Goal: Task Accomplishment & Management: Manage account settings

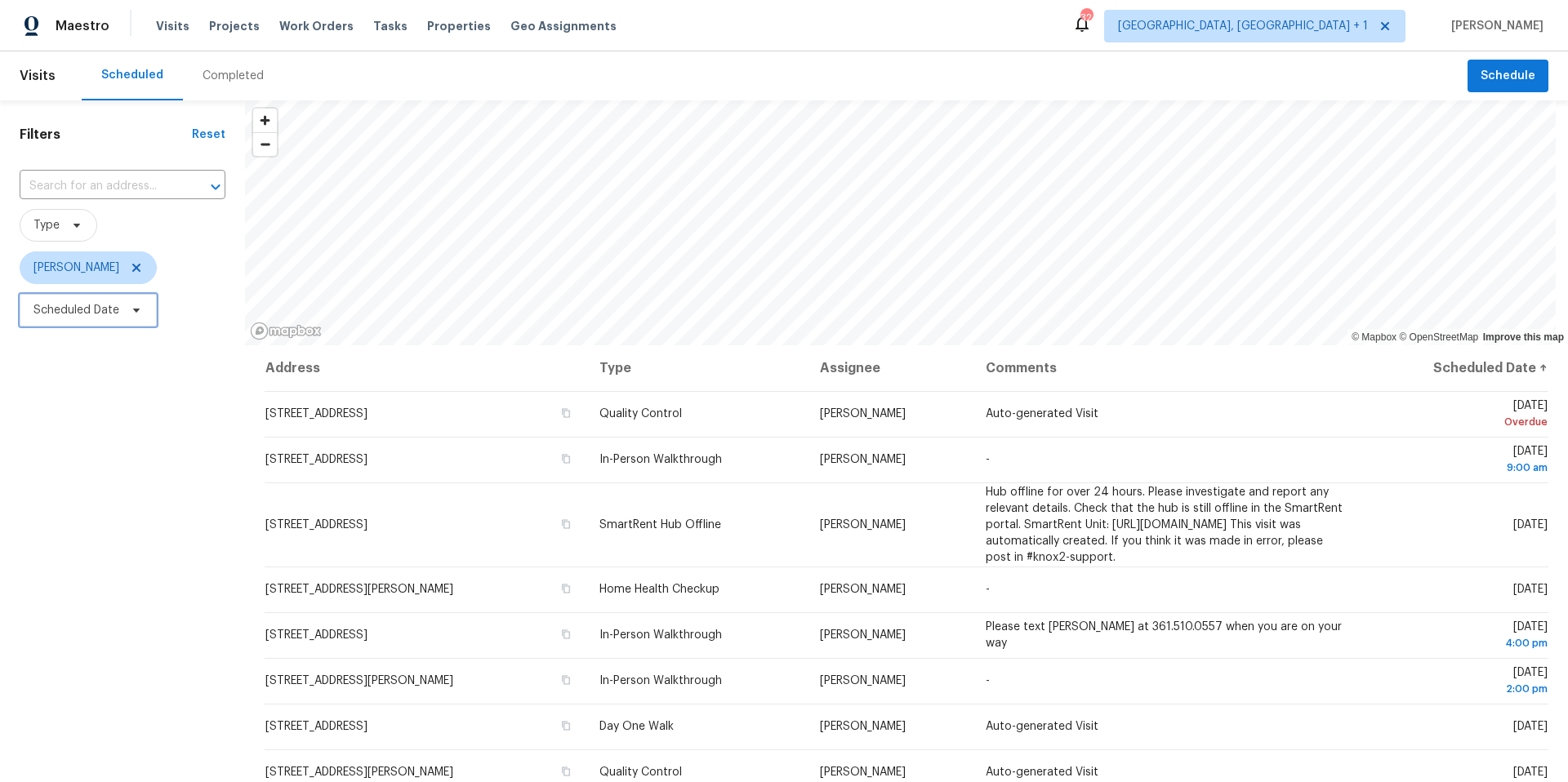
click at [86, 308] on span "Scheduled Date" at bounding box center [76, 310] width 86 height 16
click at [127, 376] on input "text" at bounding box center [110, 365] width 161 height 33
select select "8"
select select "2025"
select select "9"
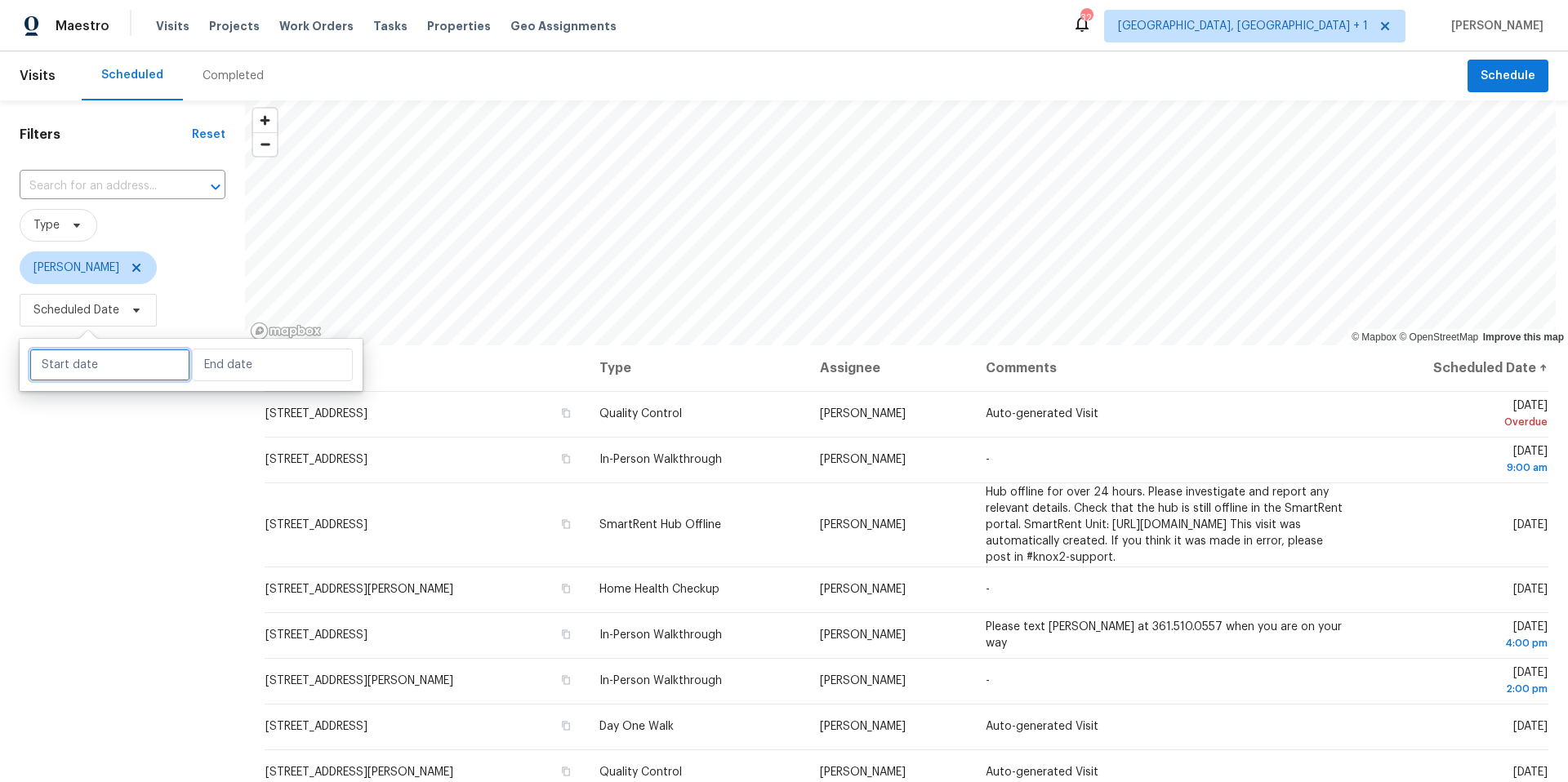
select select "2025"
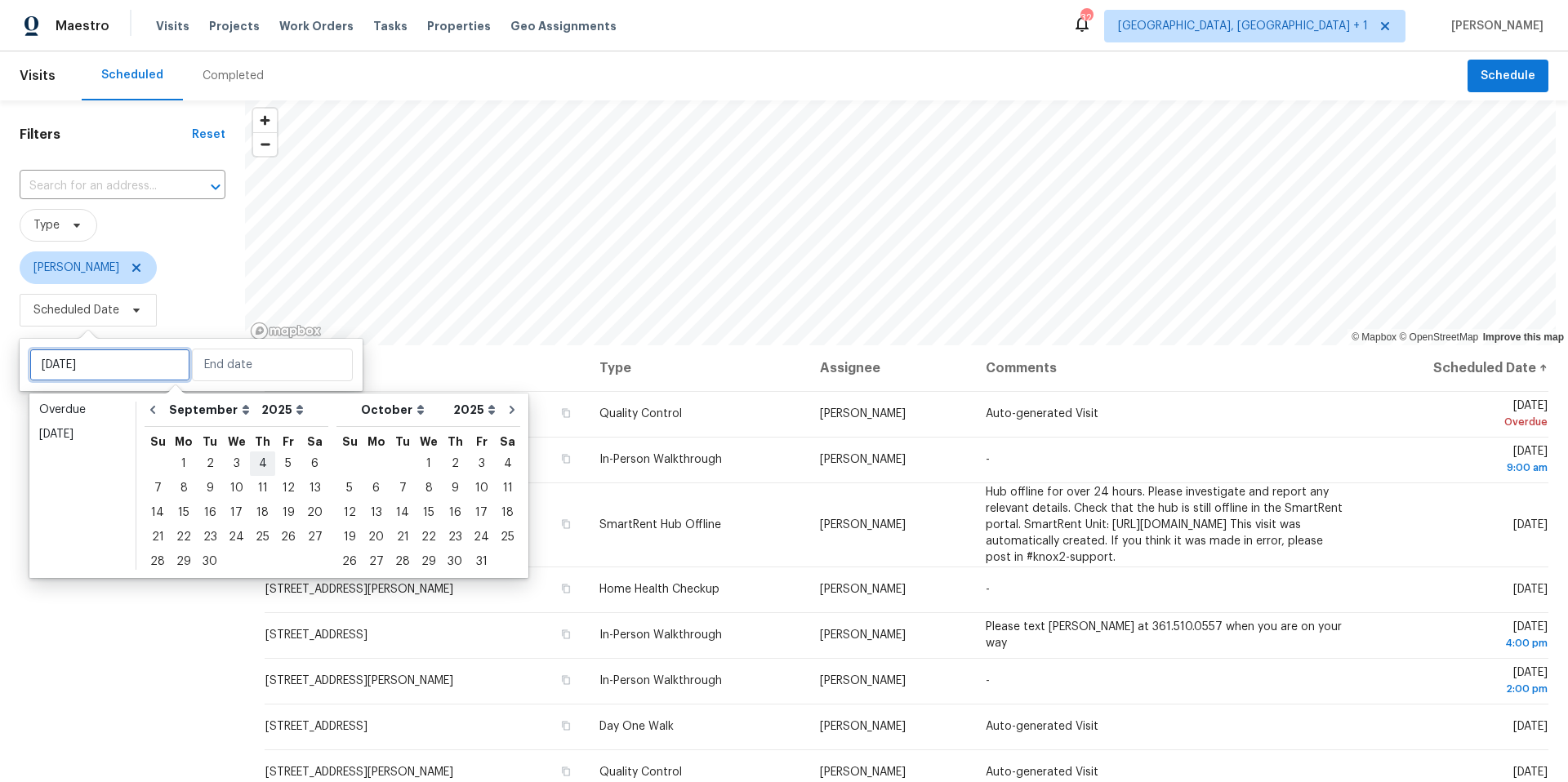
type input "[DATE]"
click at [283, 537] on div "26" at bounding box center [288, 537] width 26 height 23
type input "[DATE]"
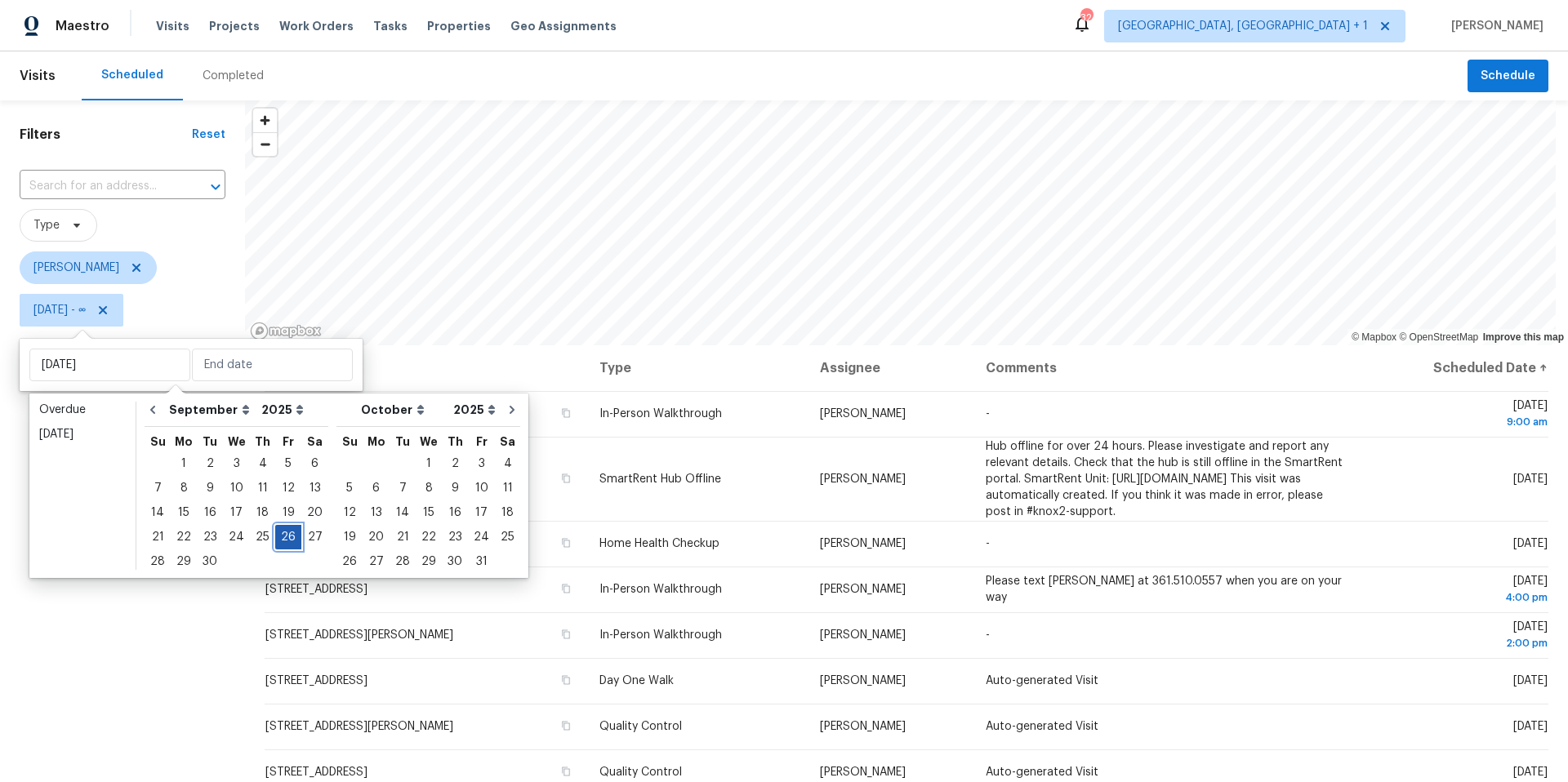
click at [283, 537] on div "26" at bounding box center [288, 537] width 26 height 23
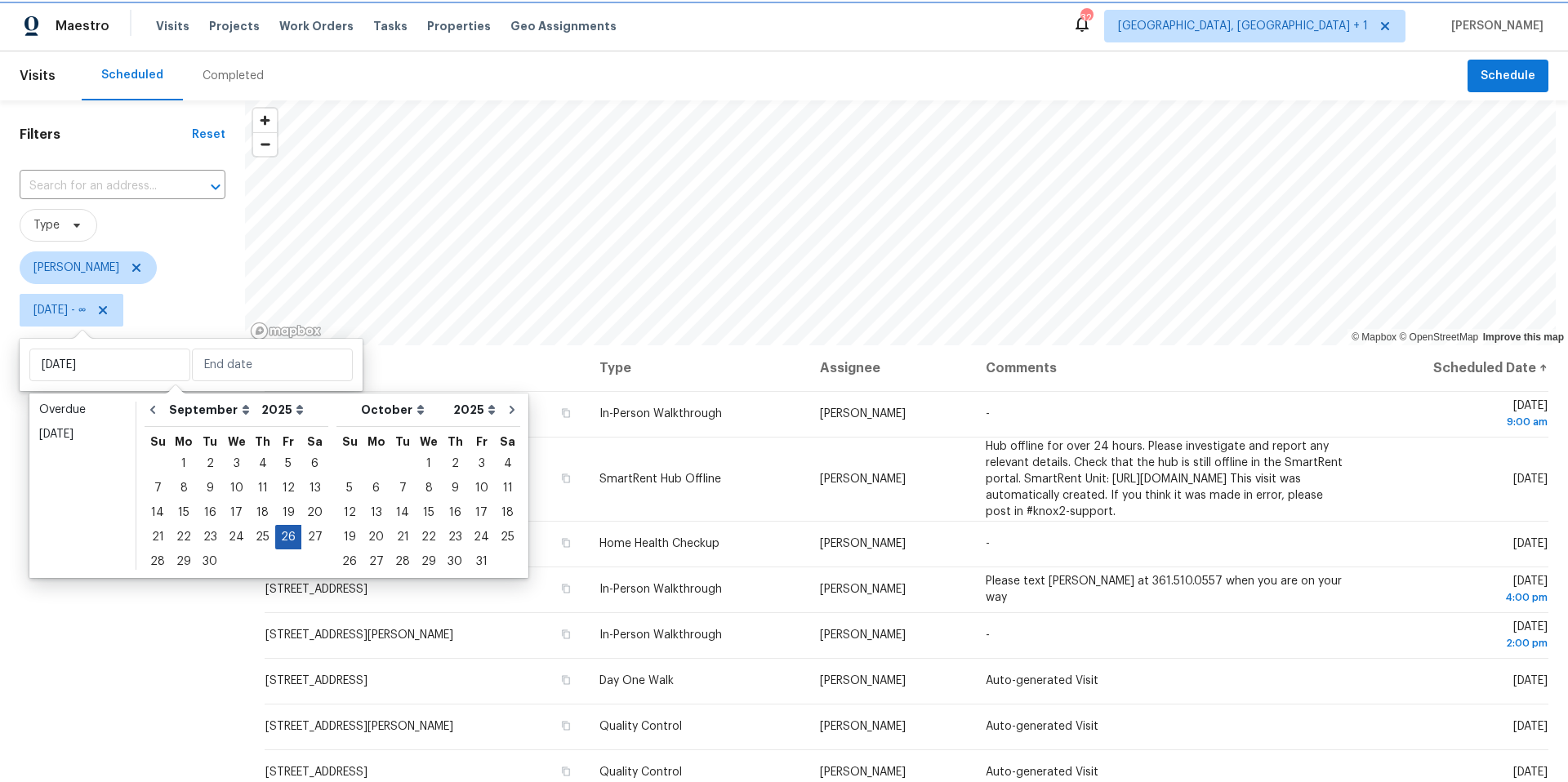
type input "[DATE]"
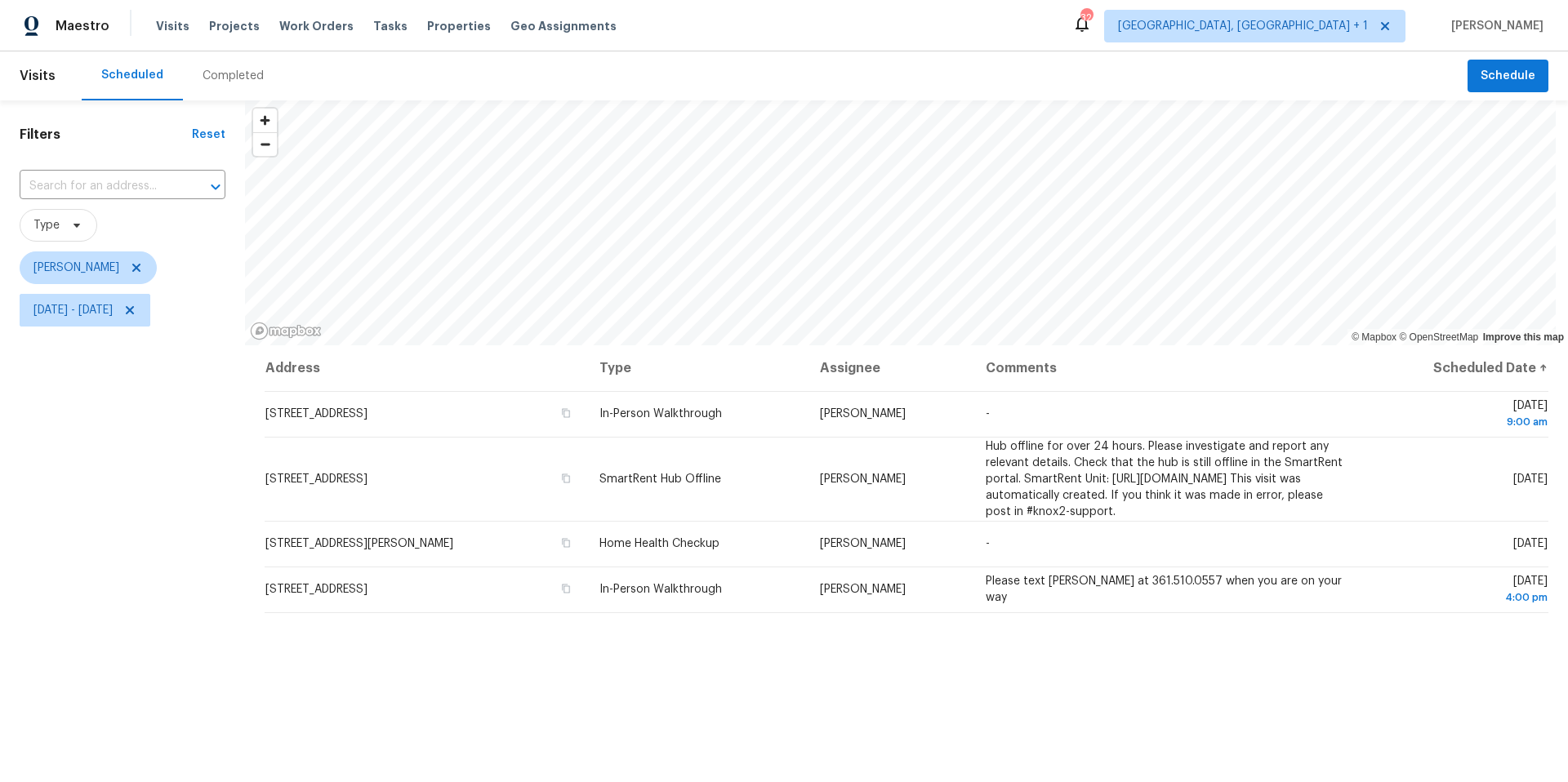
click at [182, 502] on div "Filters Reset ​ Type [PERSON_NAME][DATE] - [DATE]" at bounding box center [123, 536] width 245 height 870
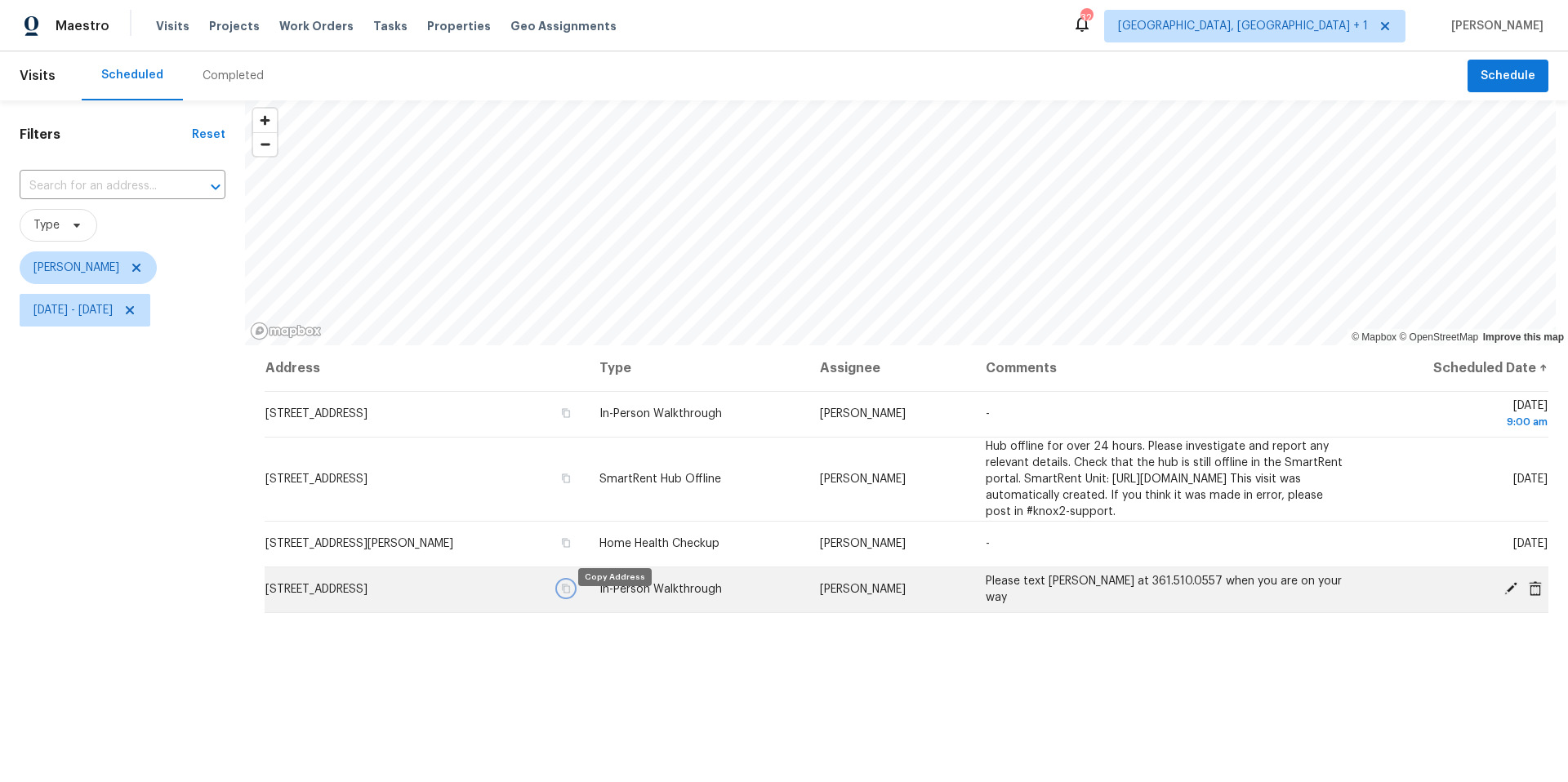
click at [571, 594] on icon "button" at bounding box center [566, 589] width 10 height 10
click at [1504, 595] on icon at bounding box center [1511, 589] width 13 height 13
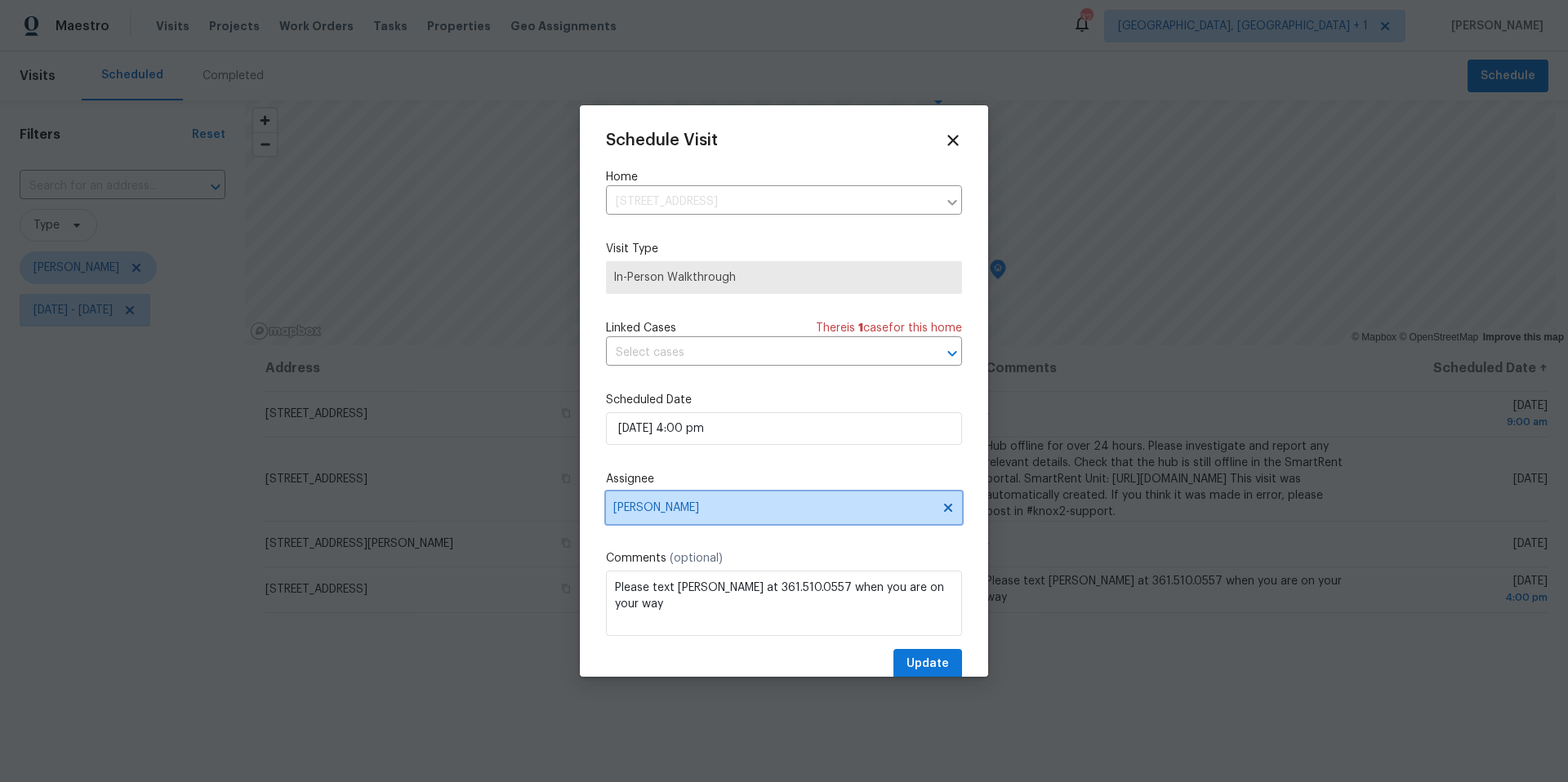
click at [732, 499] on span "[PERSON_NAME]" at bounding box center [784, 508] width 356 height 33
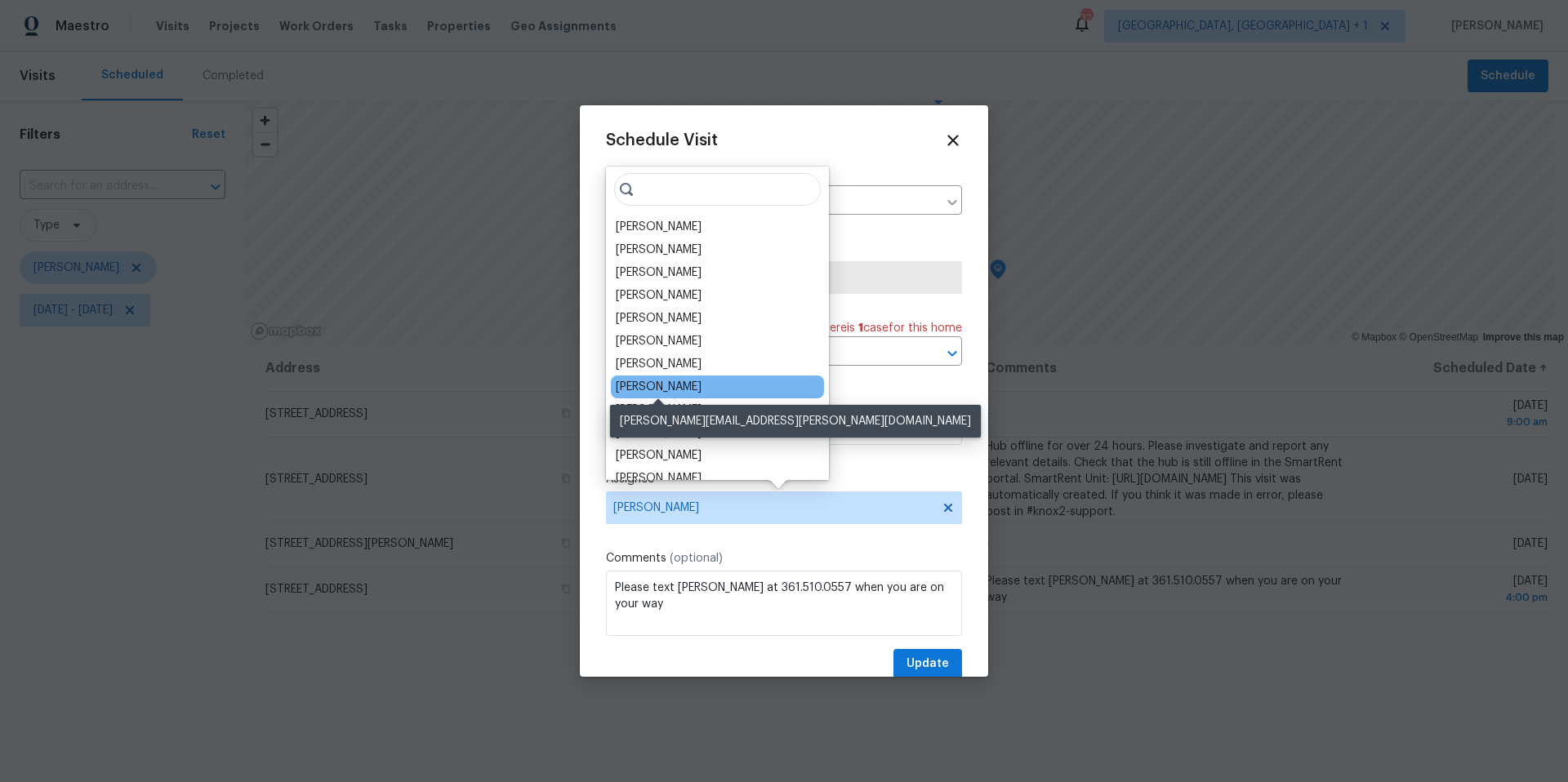
click at [665, 389] on div "[PERSON_NAME]" at bounding box center [658, 387] width 86 height 16
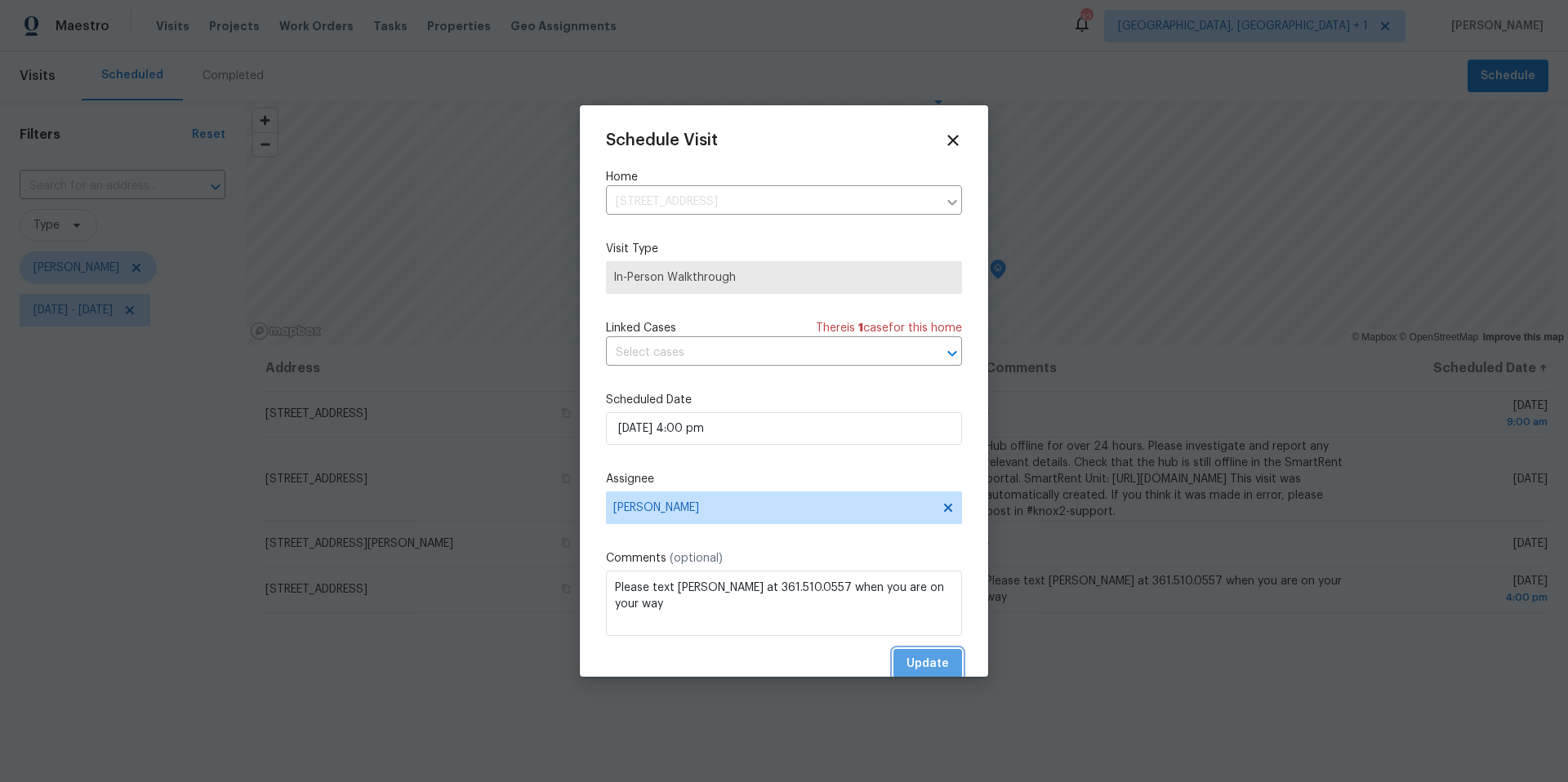
click at [910, 667] on span "Update" at bounding box center [928, 664] width 43 height 20
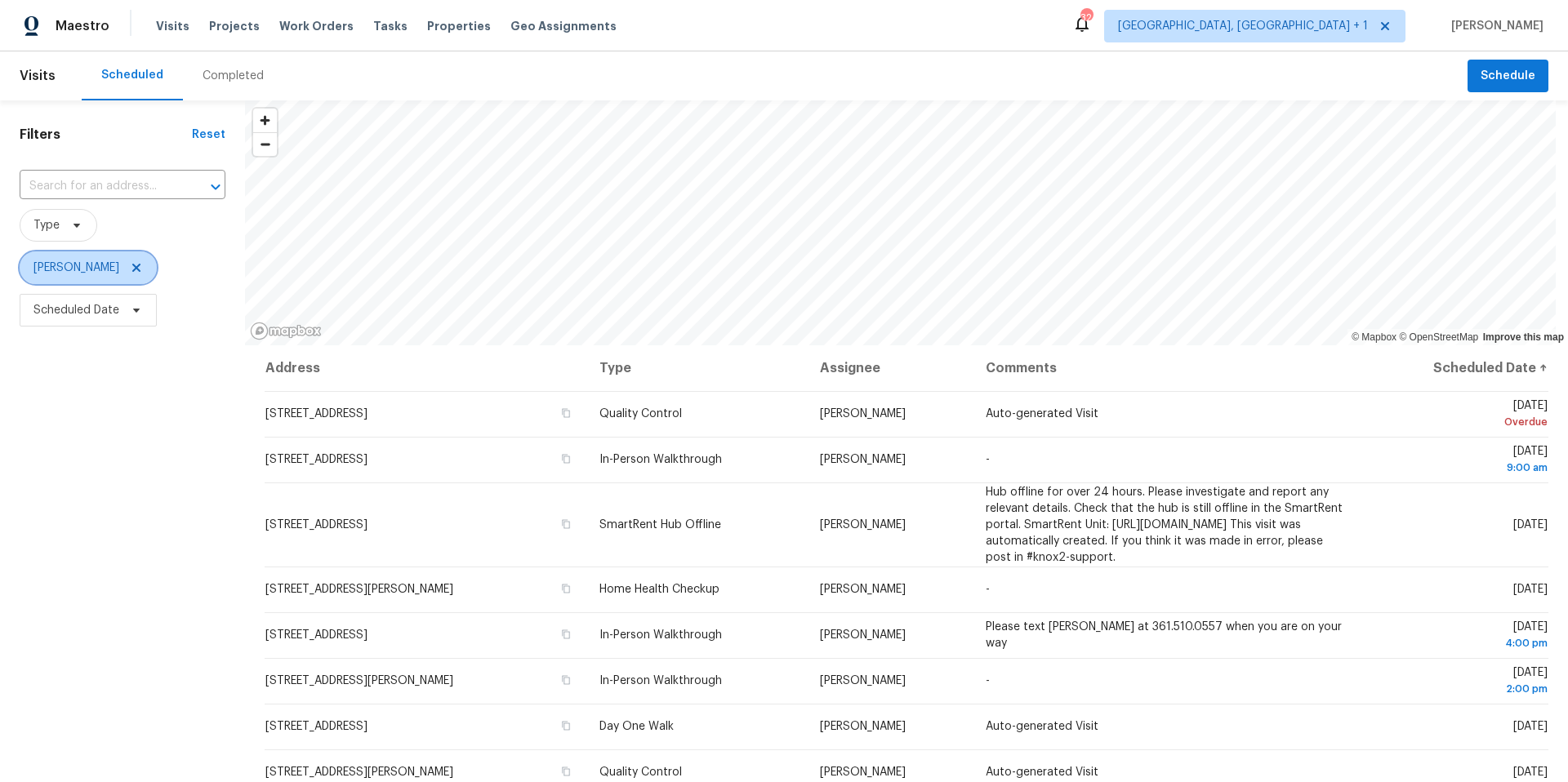
click at [133, 268] on icon at bounding box center [137, 267] width 13 height 13
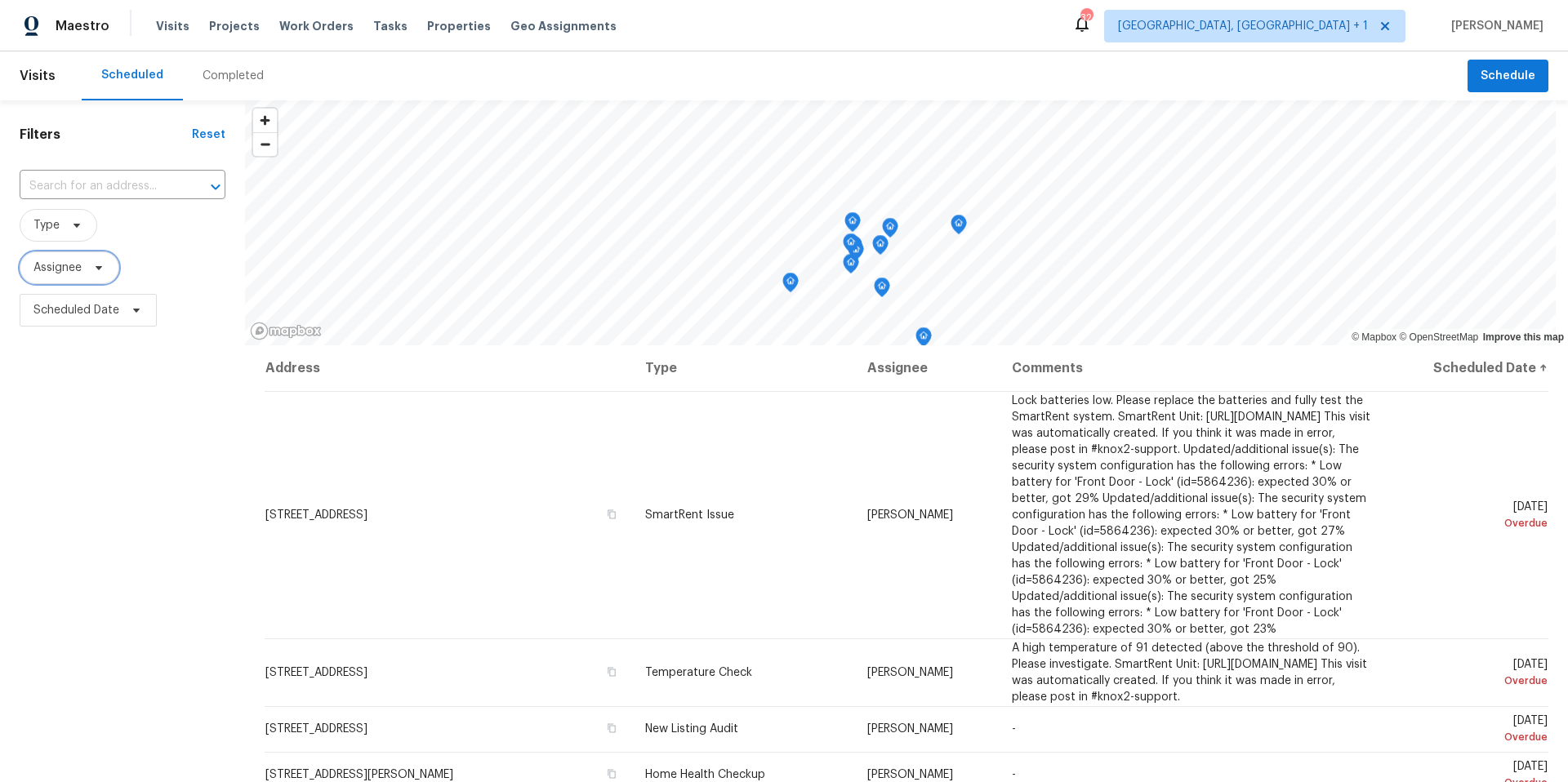
click at [99, 266] on icon at bounding box center [99, 267] width 7 height 4
type input "martin chagolla"
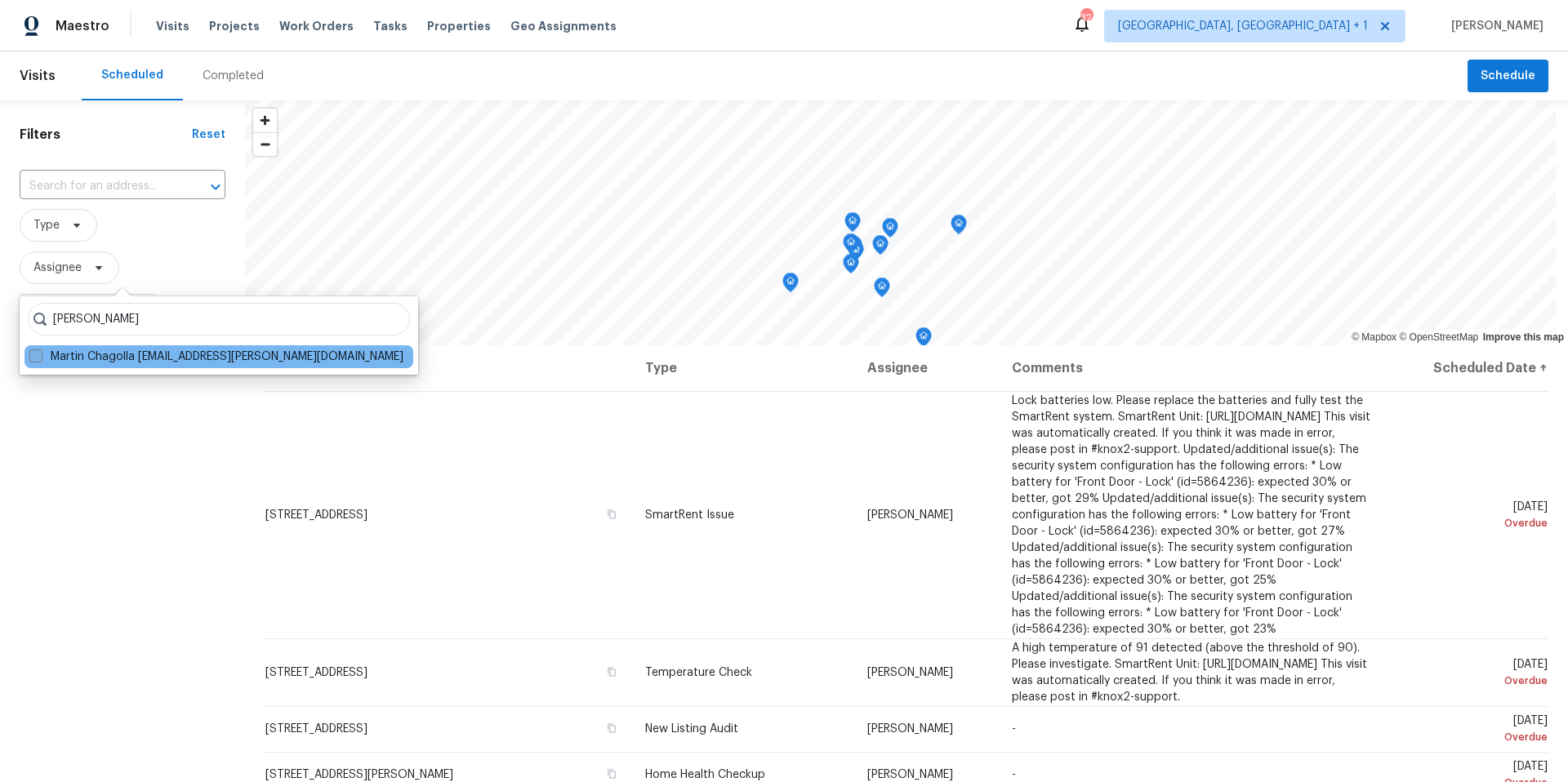
click at [123, 360] on label "Martin Chagolla martin.chagolla@opendoor.com" at bounding box center [216, 357] width 374 height 16
click at [40, 359] on input "Martin Chagolla martin.chagolla@opendoor.com" at bounding box center [34, 353] width 11 height 11
checkbox input "true"
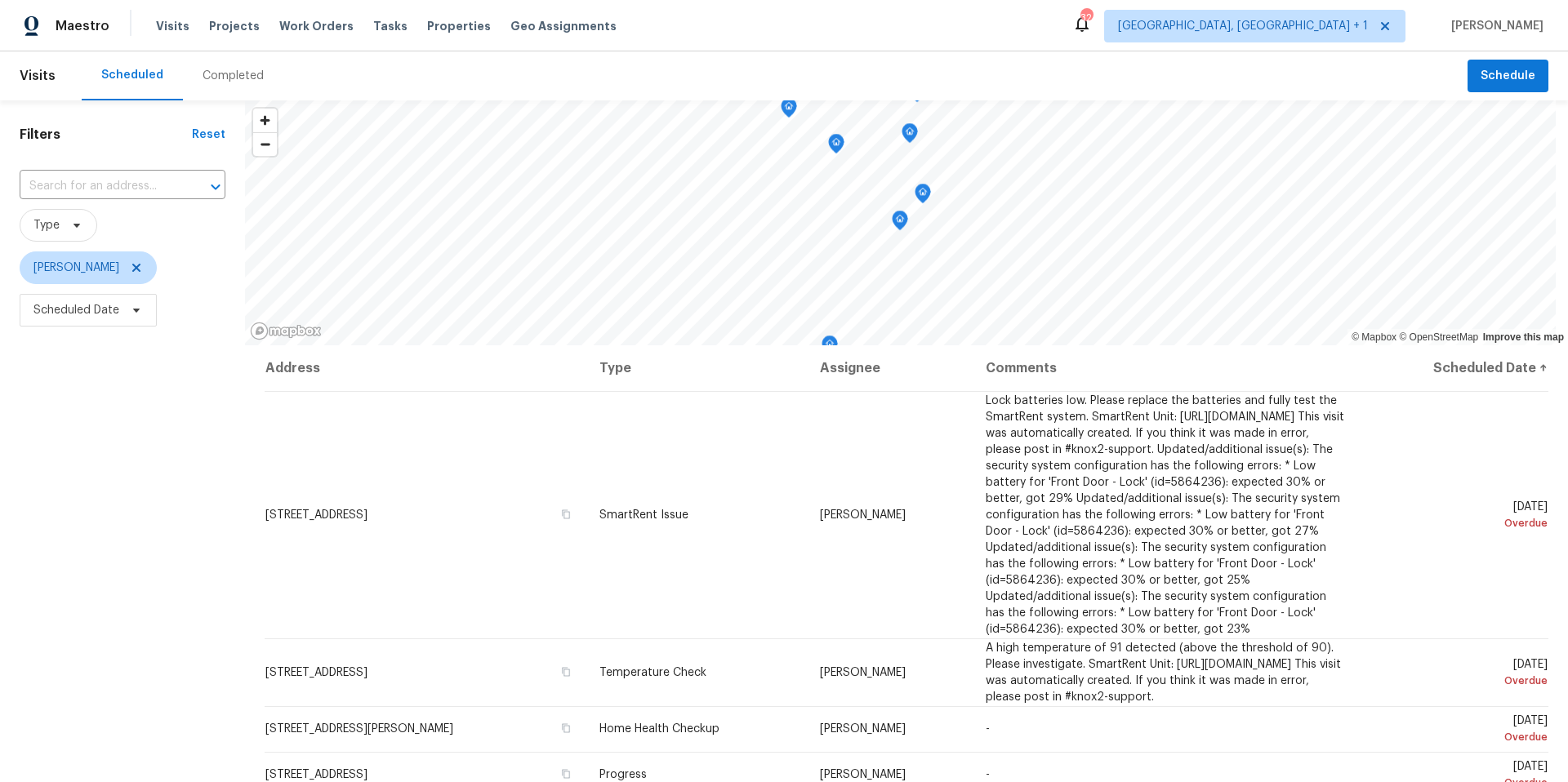
click at [144, 428] on div "Filters Reset ​ Type Martin Chagolla Scheduled Date" at bounding box center [123, 536] width 245 height 870
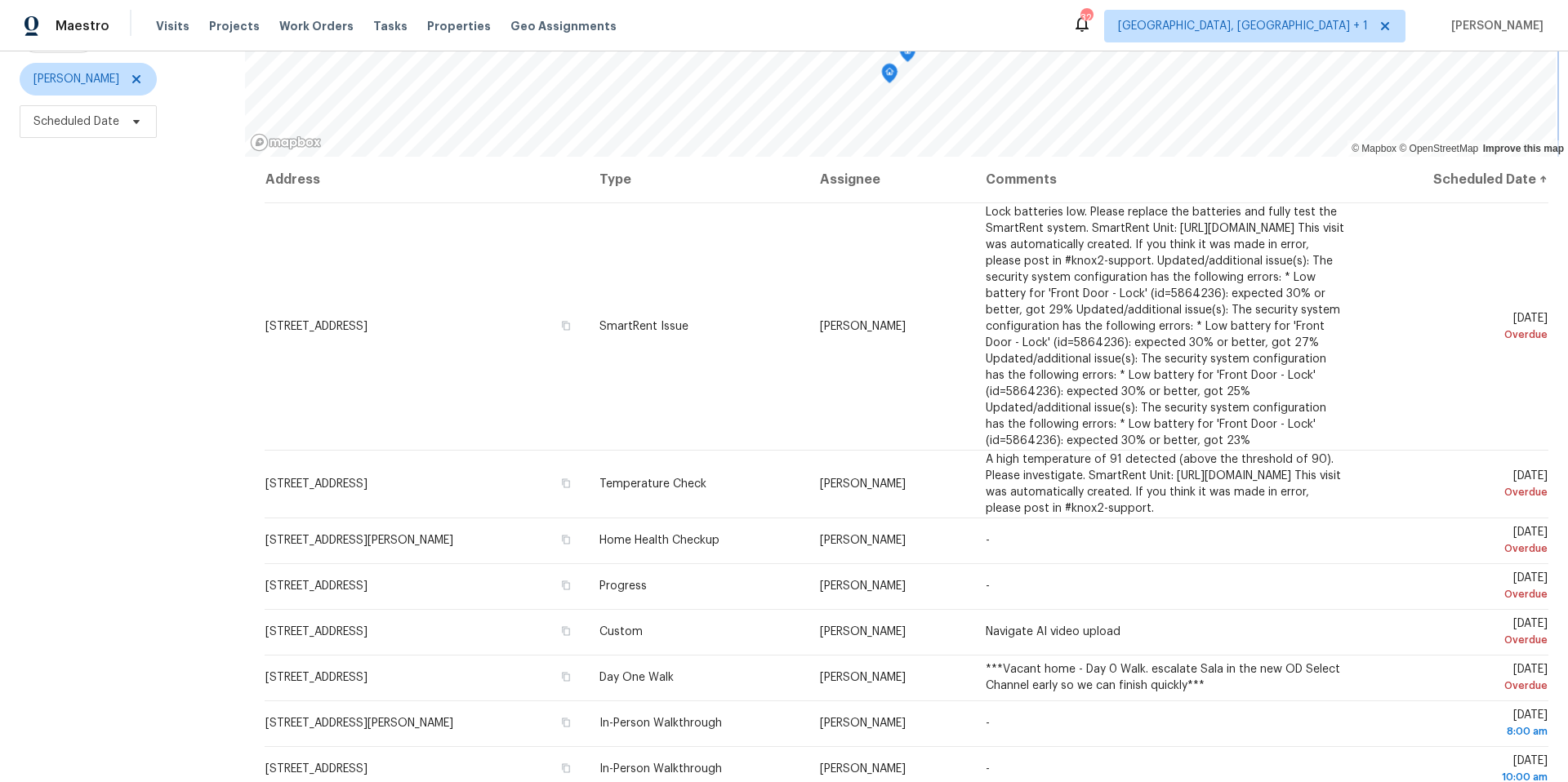
click at [864, 155] on div "© Mapbox © OpenStreetMap Improve this map Address Type Assignee Comments Schedu…" at bounding box center [906, 347] width 1323 height 870
click at [842, 151] on div "© Mapbox © OpenStreetMap Improve this map Address Type Assignee Comments Schedu…" at bounding box center [906, 347] width 1323 height 870
click at [106, 114] on span "Scheduled Date" at bounding box center [76, 122] width 86 height 16
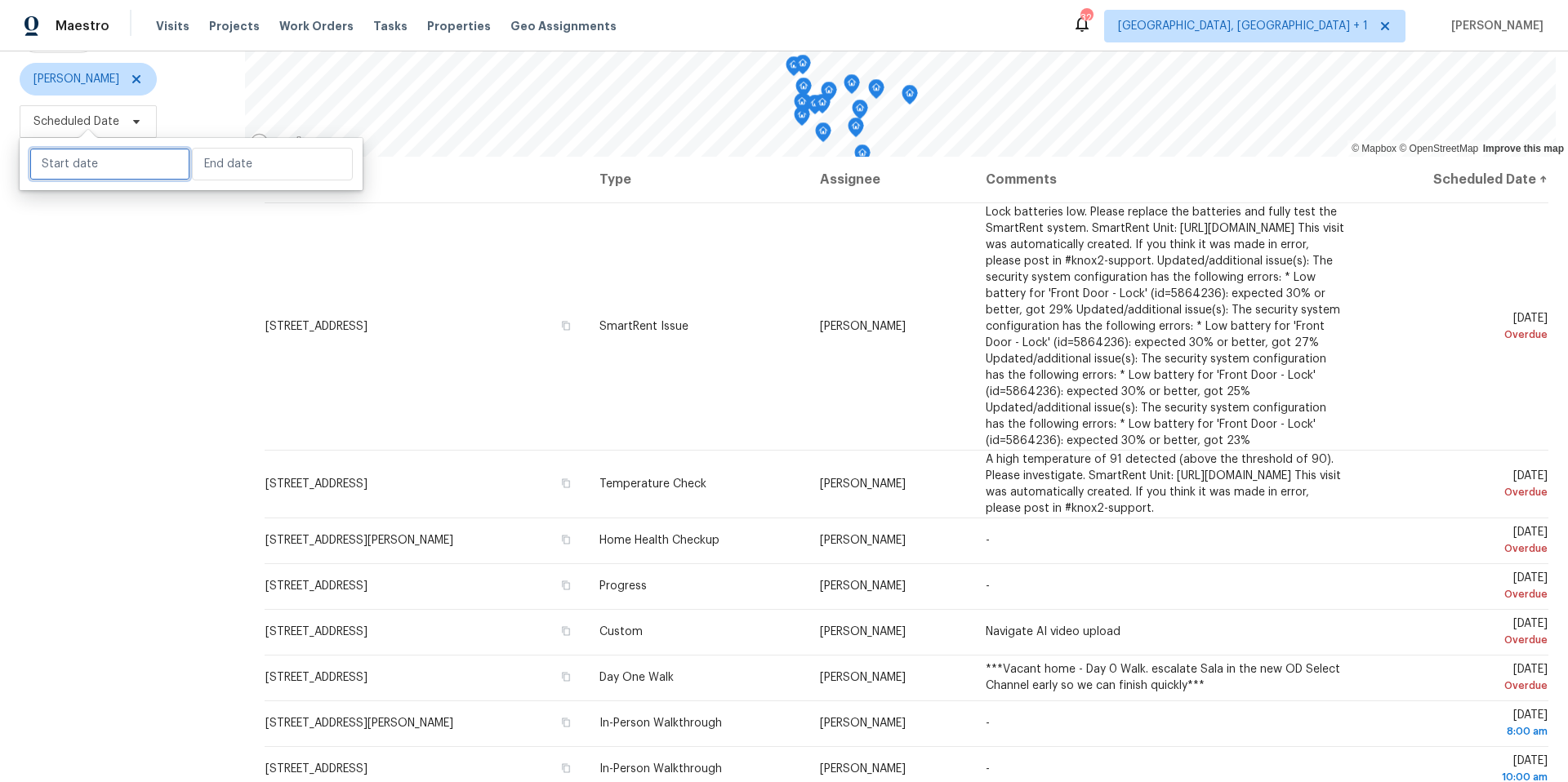
click at [104, 157] on input "text" at bounding box center [110, 164] width 161 height 33
select select "8"
select select "2025"
select select "9"
select select "2025"
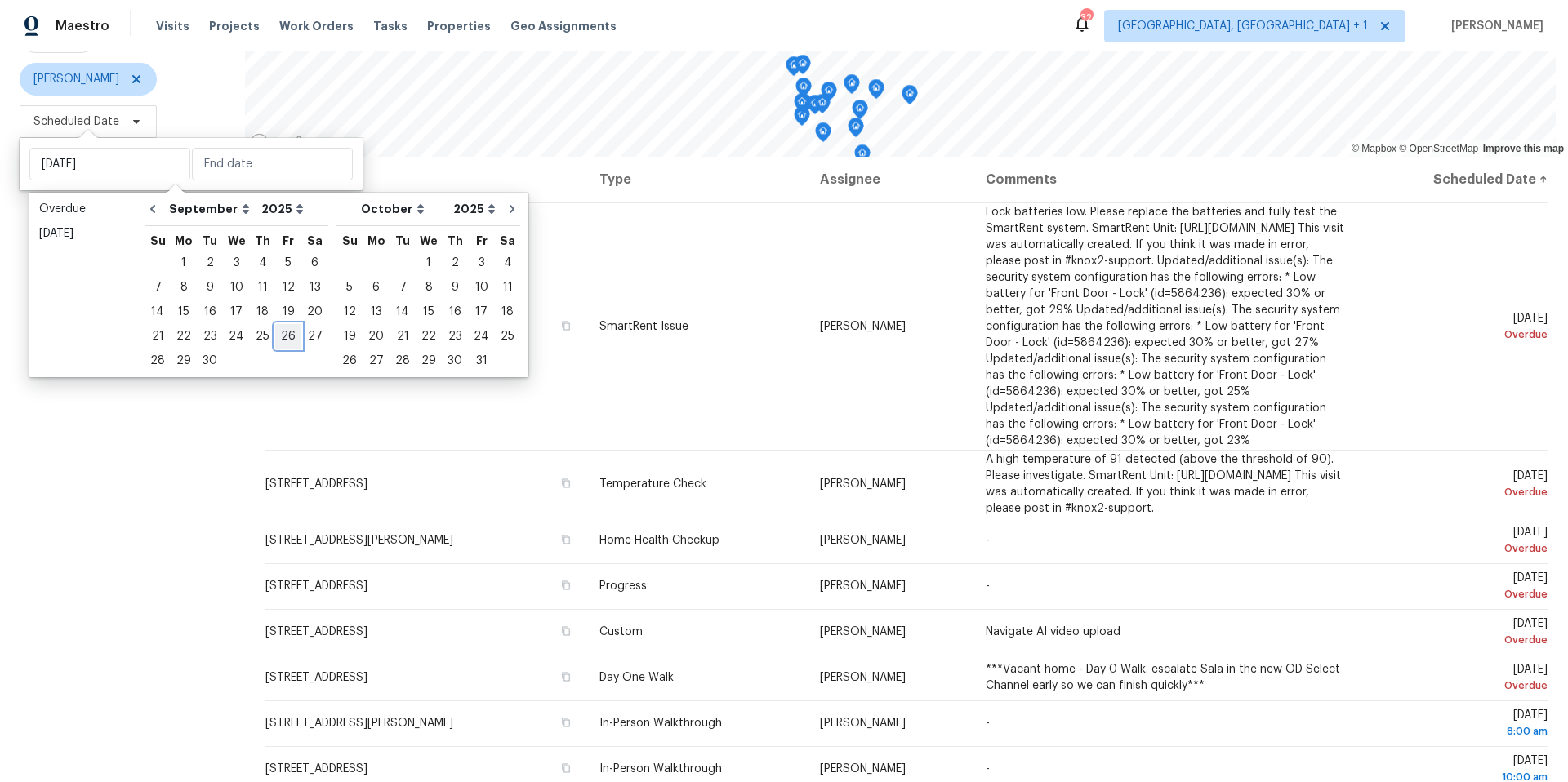
click at [288, 331] on div "26" at bounding box center [288, 336] width 26 height 23
type input "[DATE]"
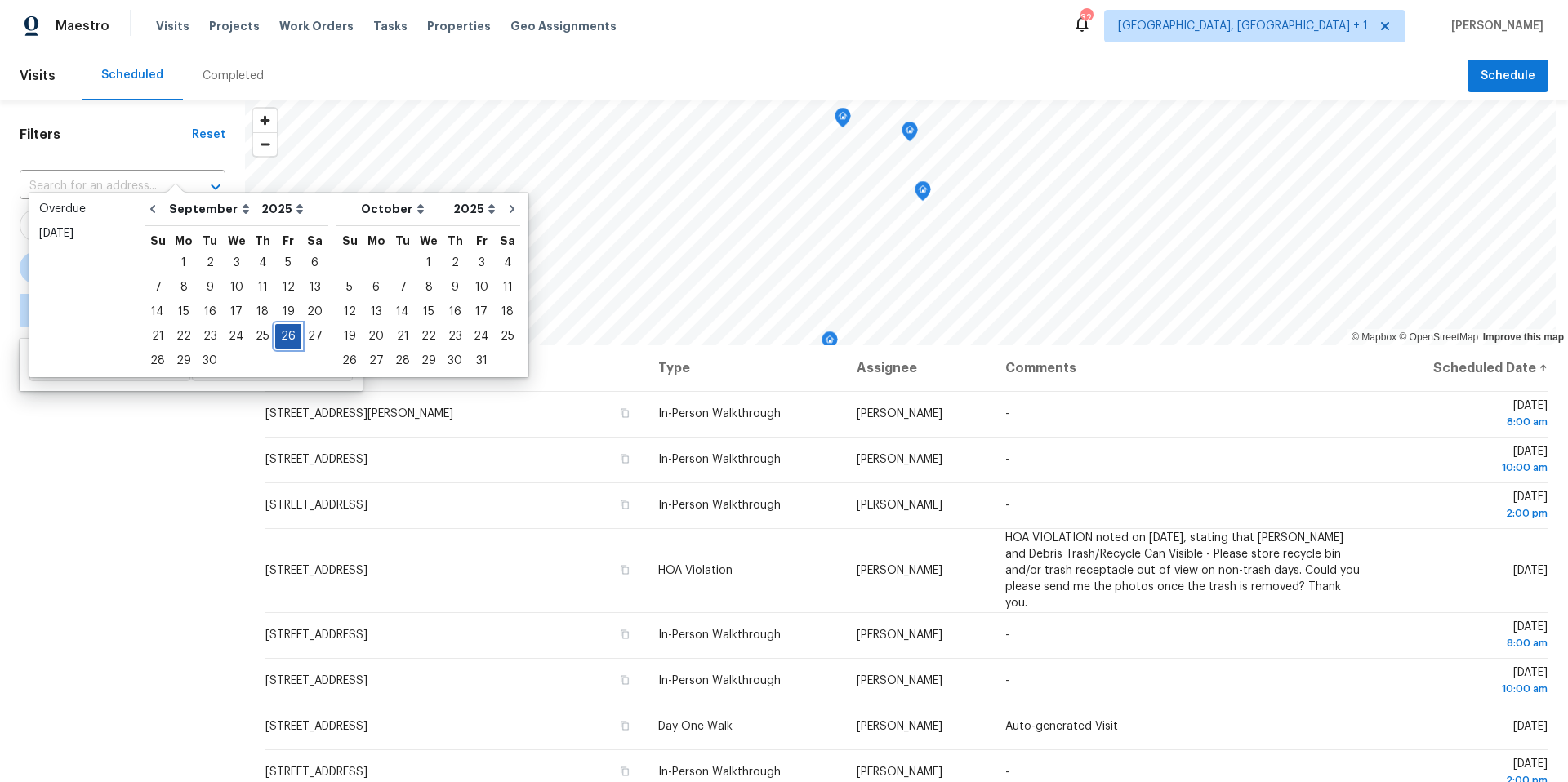
click at [288, 331] on div "26" at bounding box center [288, 336] width 26 height 23
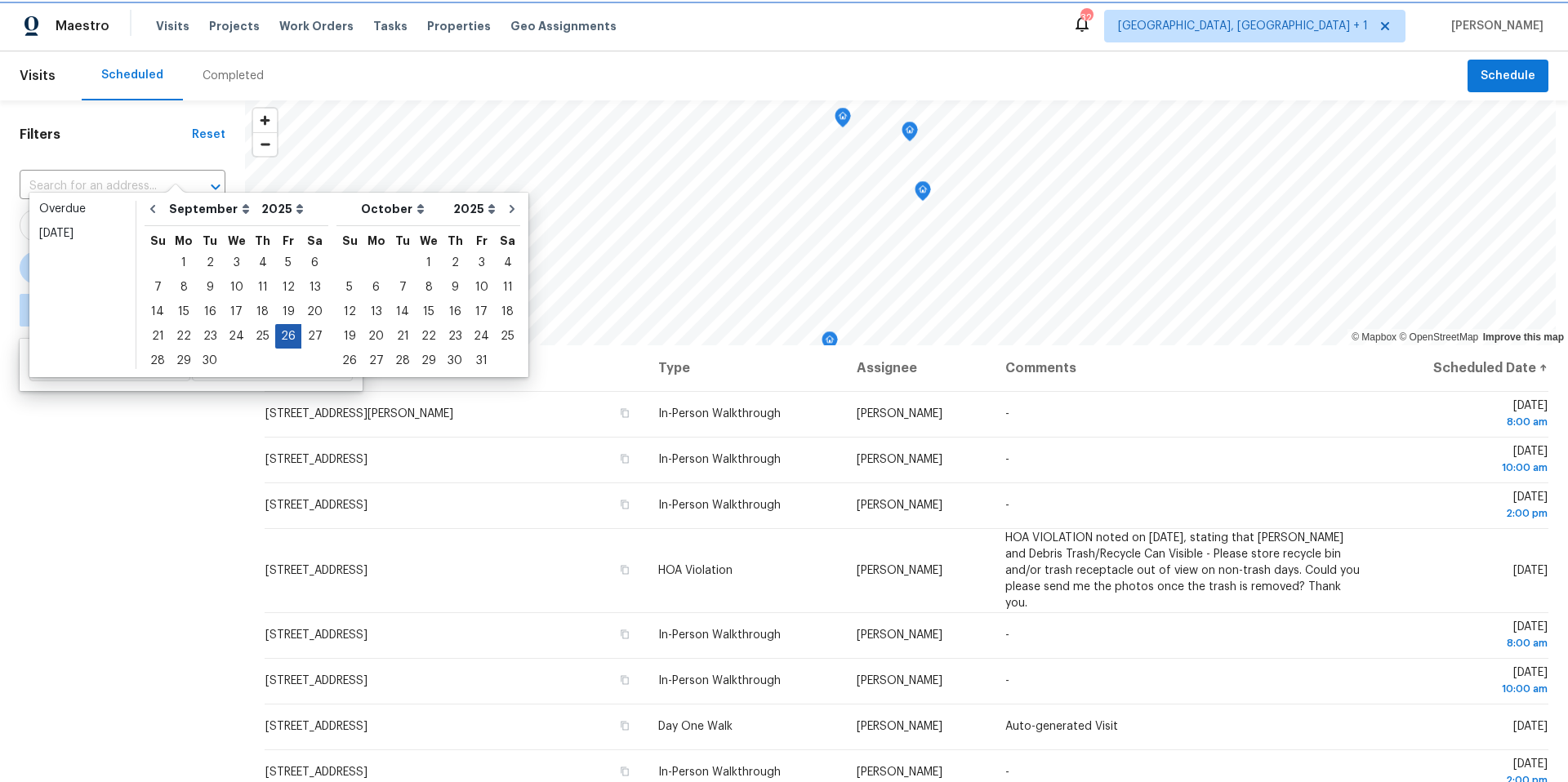
type input "[DATE]"
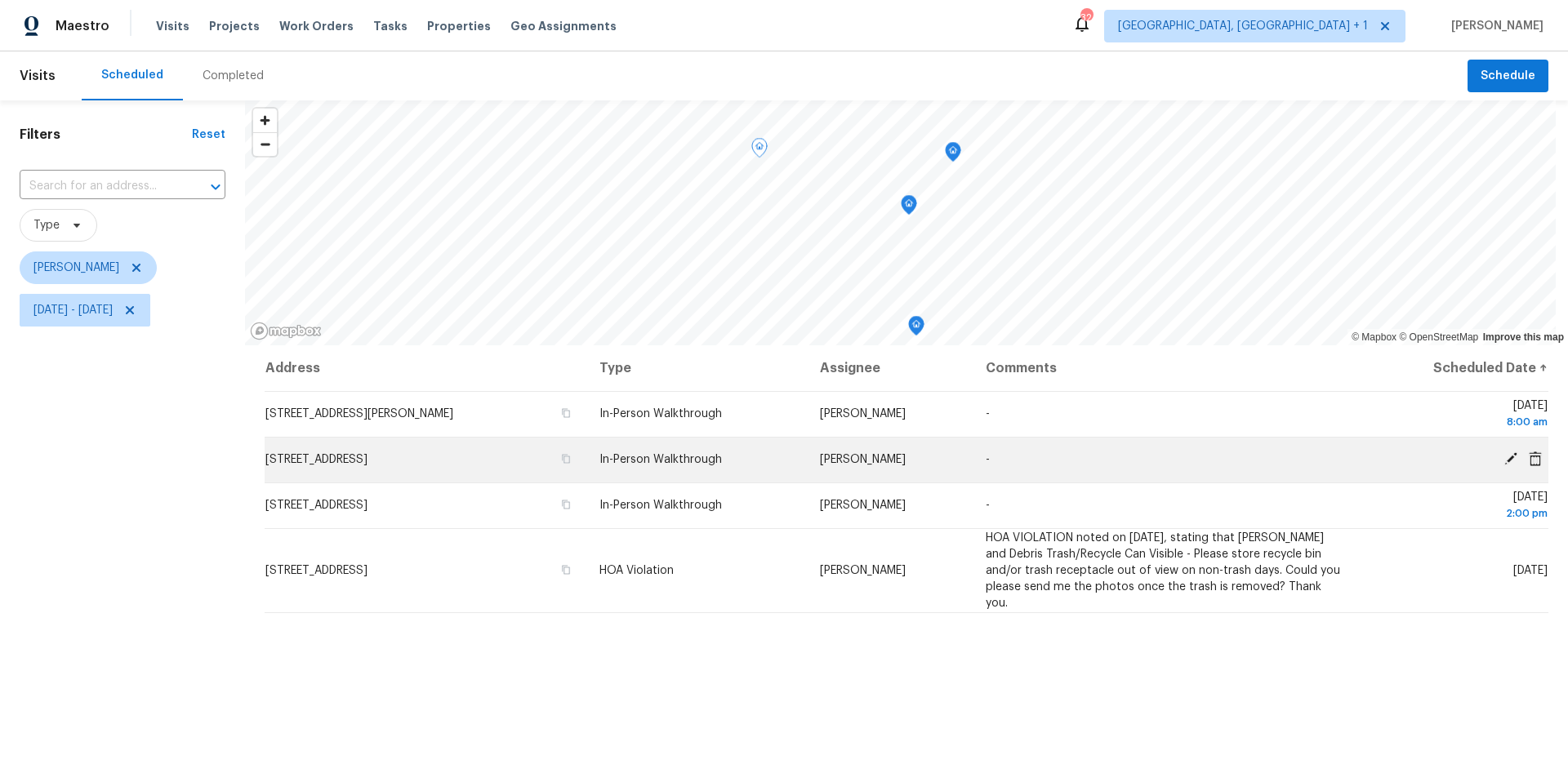
click at [1504, 461] on icon at bounding box center [1511, 459] width 13 height 13
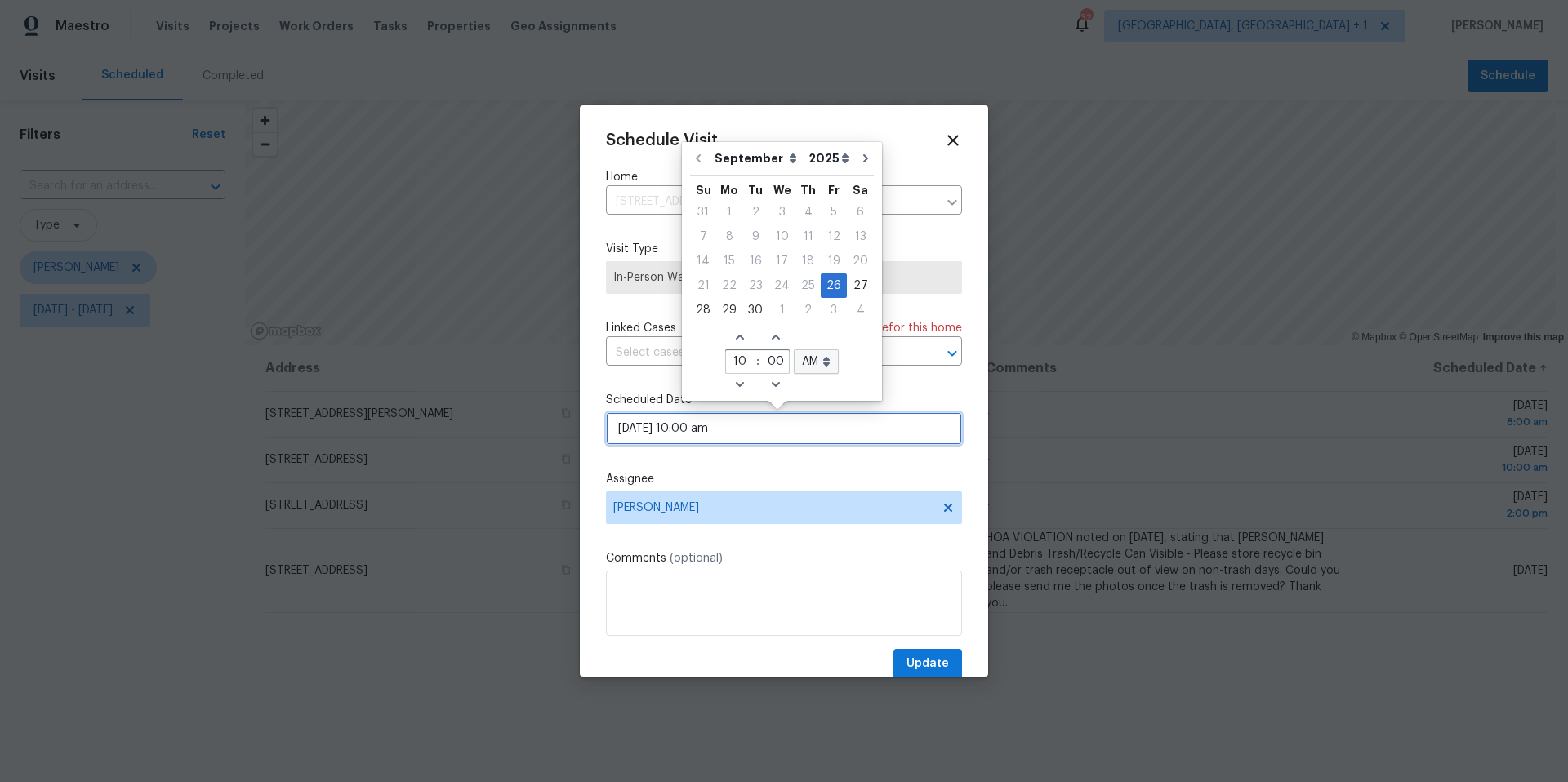
click at [672, 431] on input "09/26/2025 10:00 am" at bounding box center [784, 429] width 356 height 33
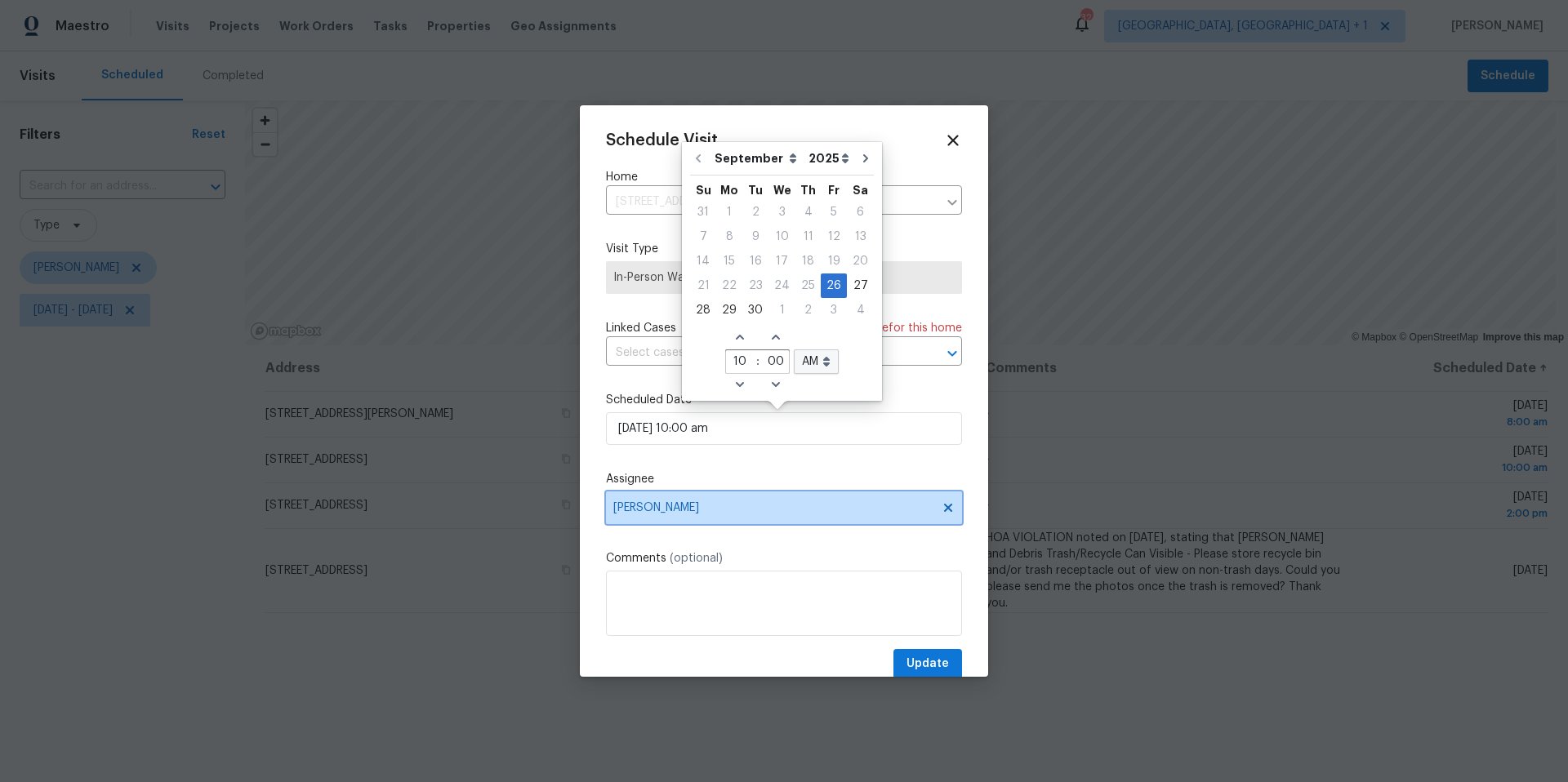
click at [708, 504] on span "[PERSON_NAME]" at bounding box center [773, 508] width 320 height 13
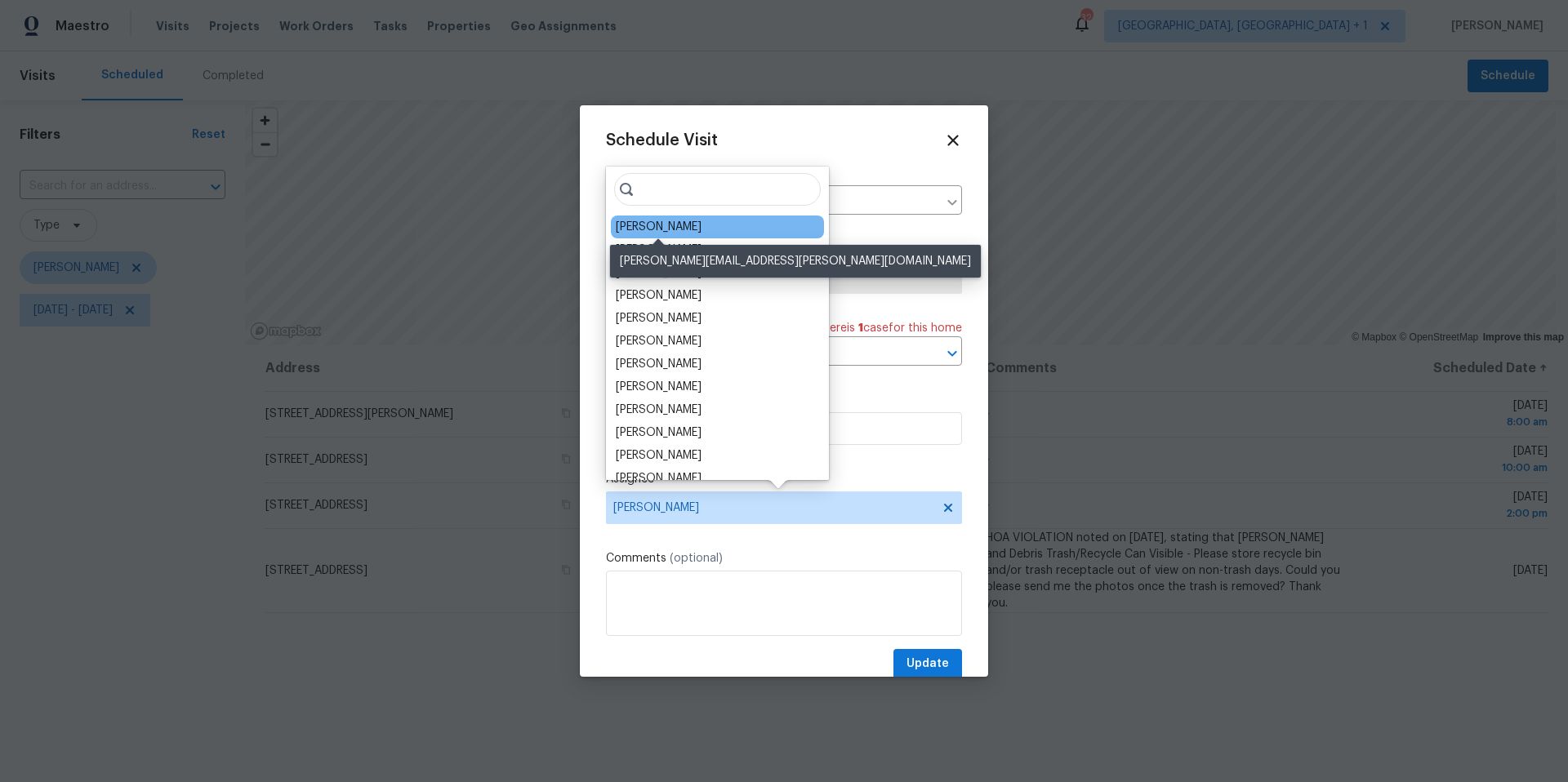
click at [685, 225] on div "[PERSON_NAME]" at bounding box center [658, 227] width 86 height 16
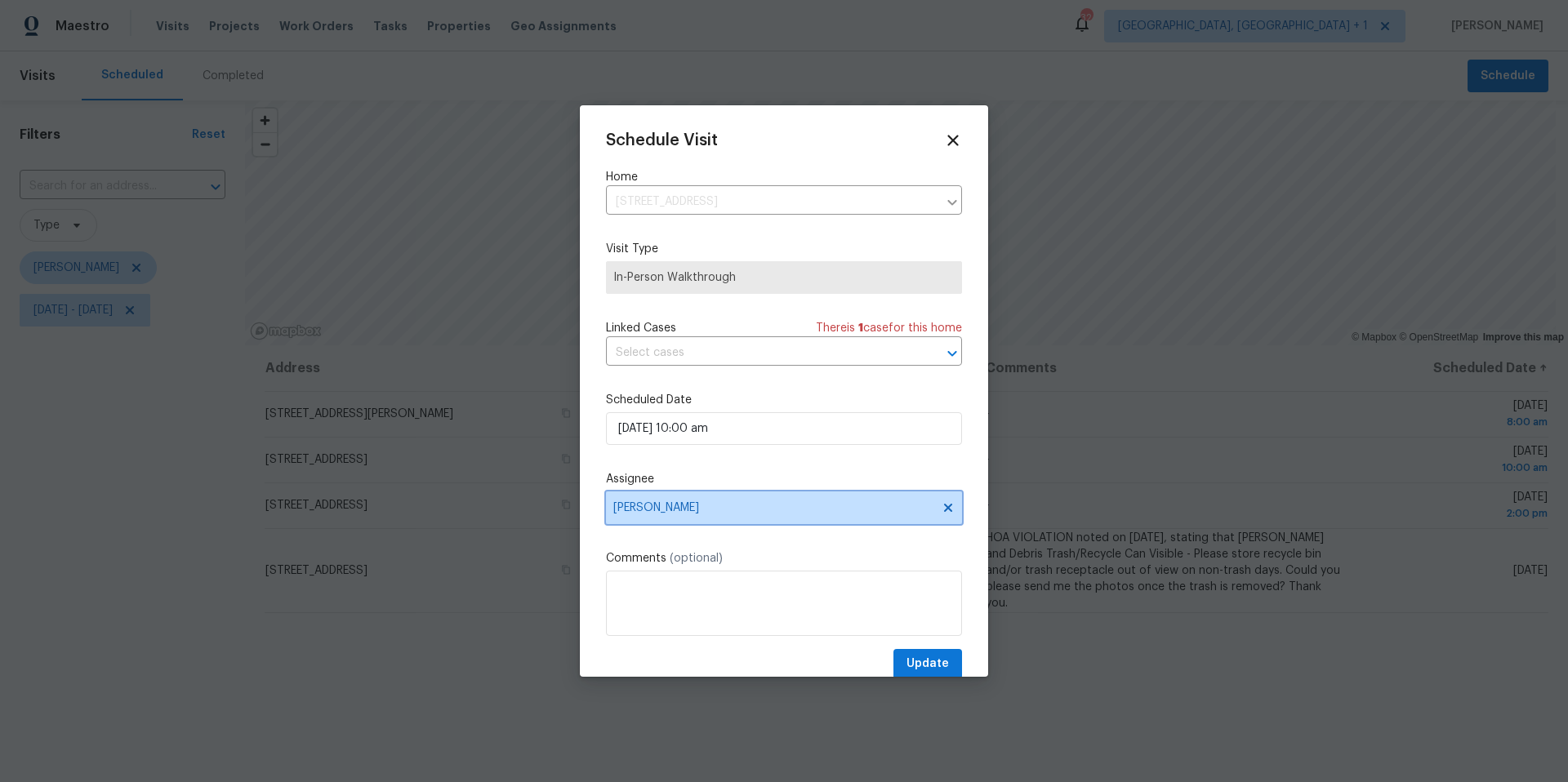
click at [748, 503] on span "[PERSON_NAME]" at bounding box center [773, 508] width 320 height 13
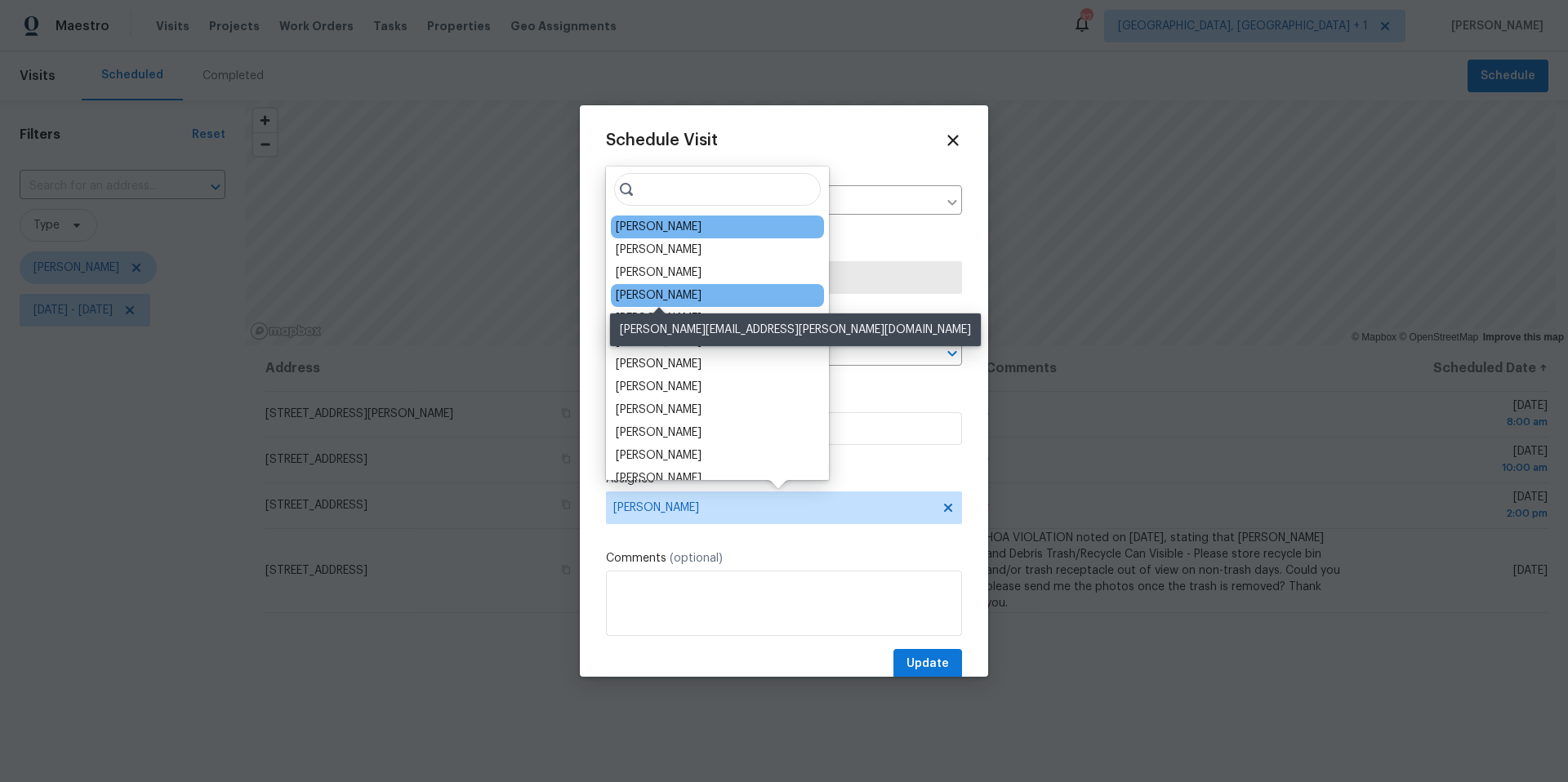
click at [651, 287] on div "[PERSON_NAME]" at bounding box center [658, 295] width 86 height 16
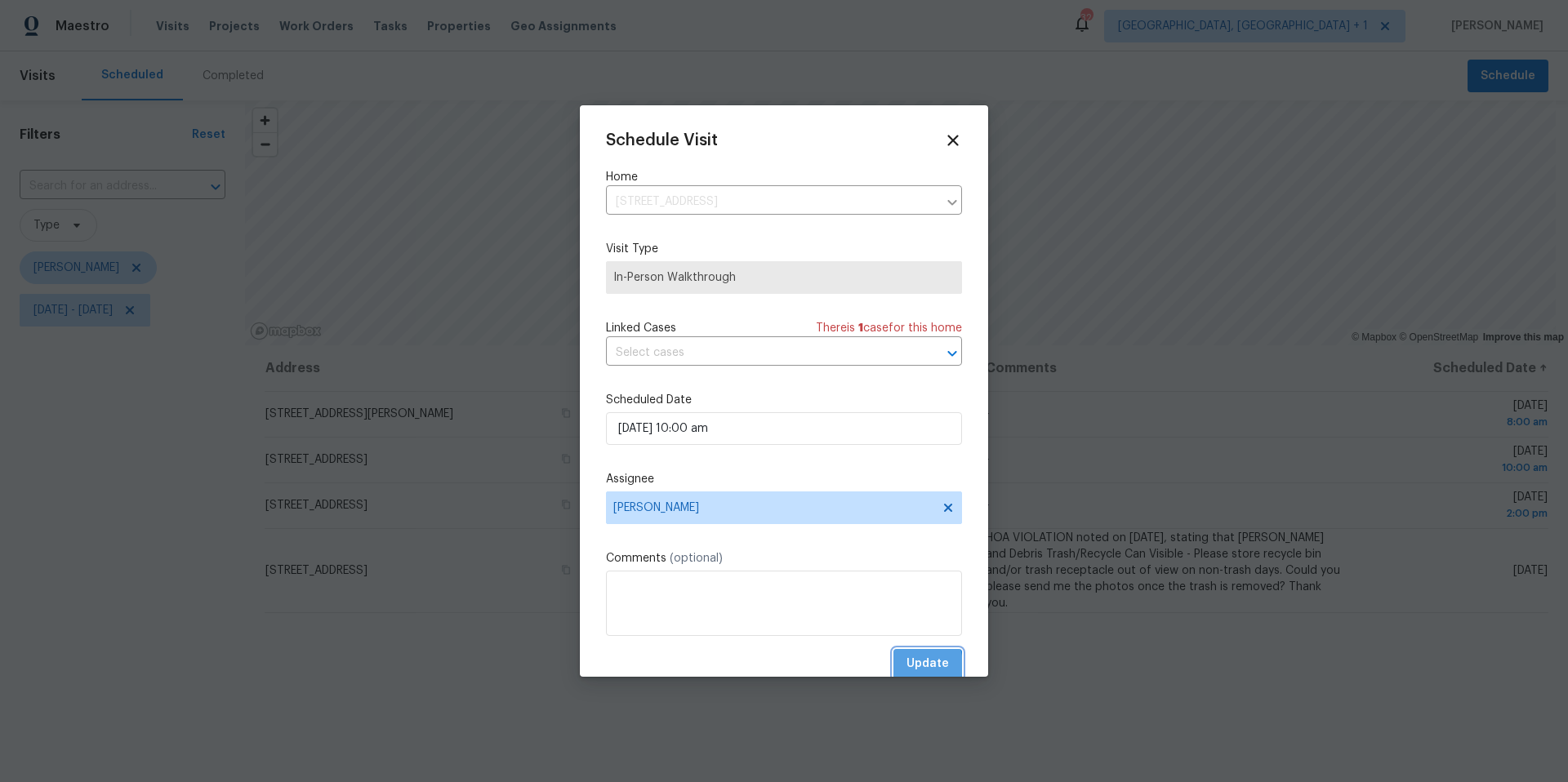
click at [896, 667] on button "Update" at bounding box center [928, 664] width 69 height 30
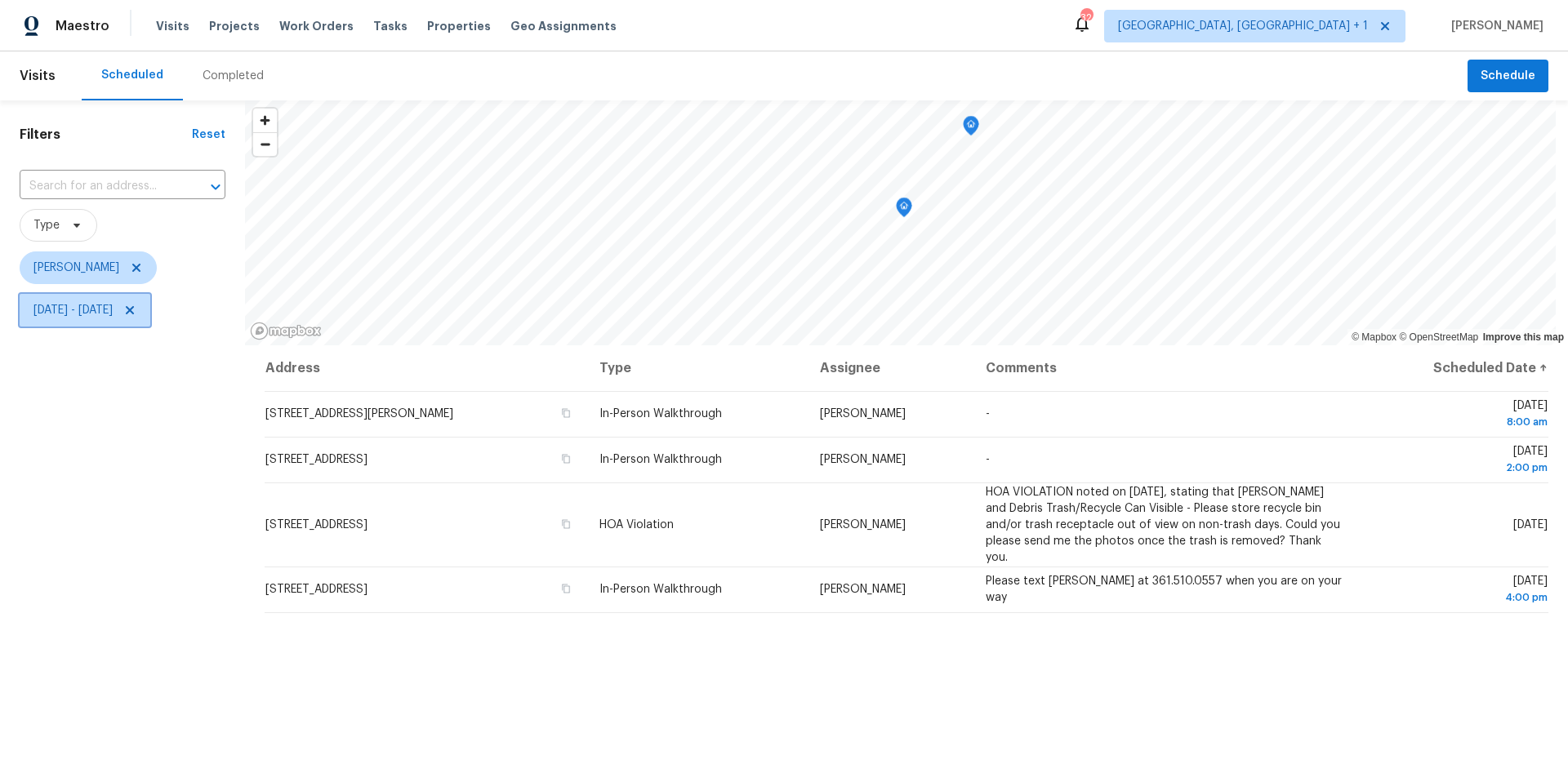
click at [134, 308] on icon at bounding box center [130, 310] width 8 height 8
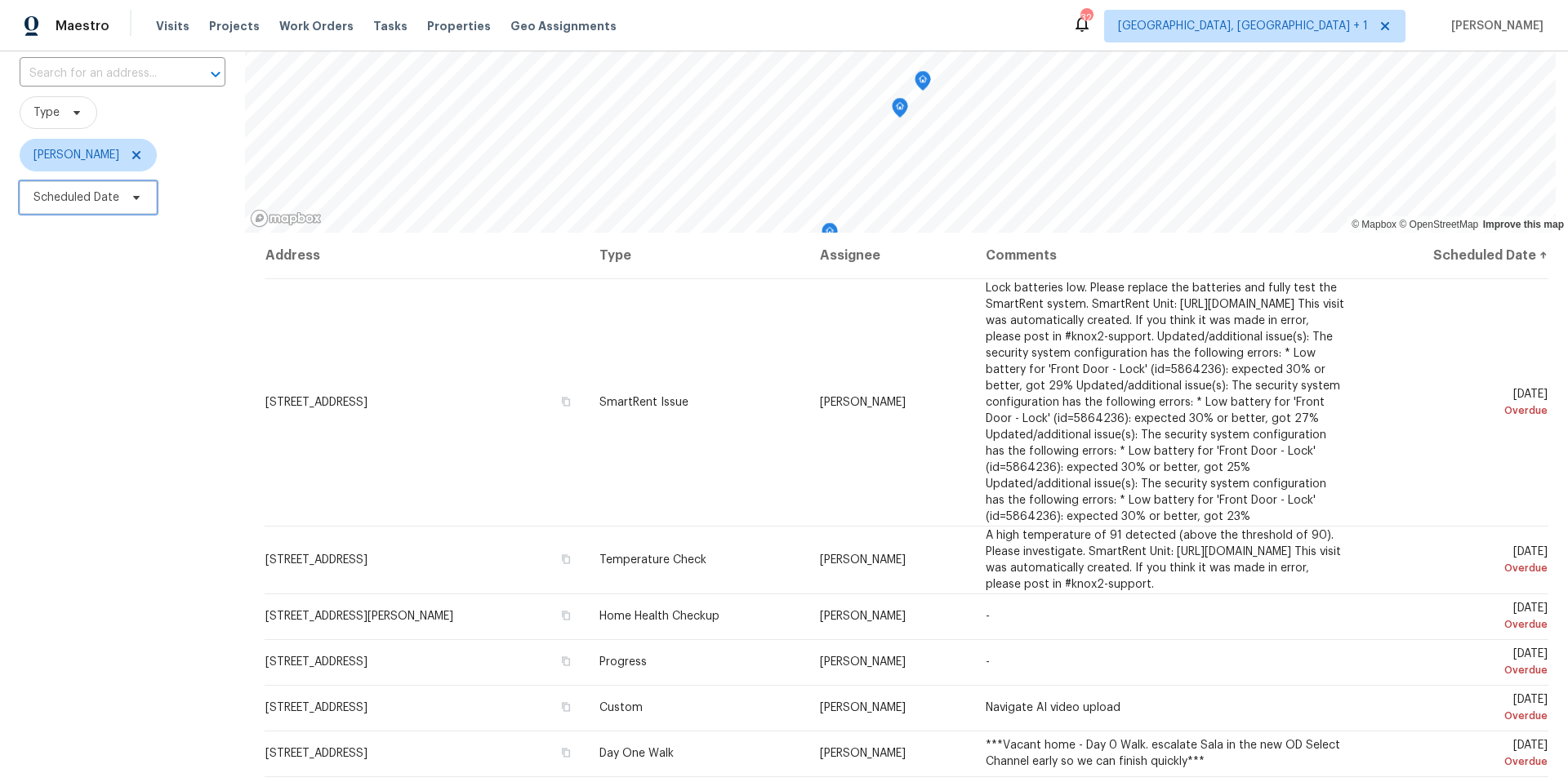
scroll to position [129, 0]
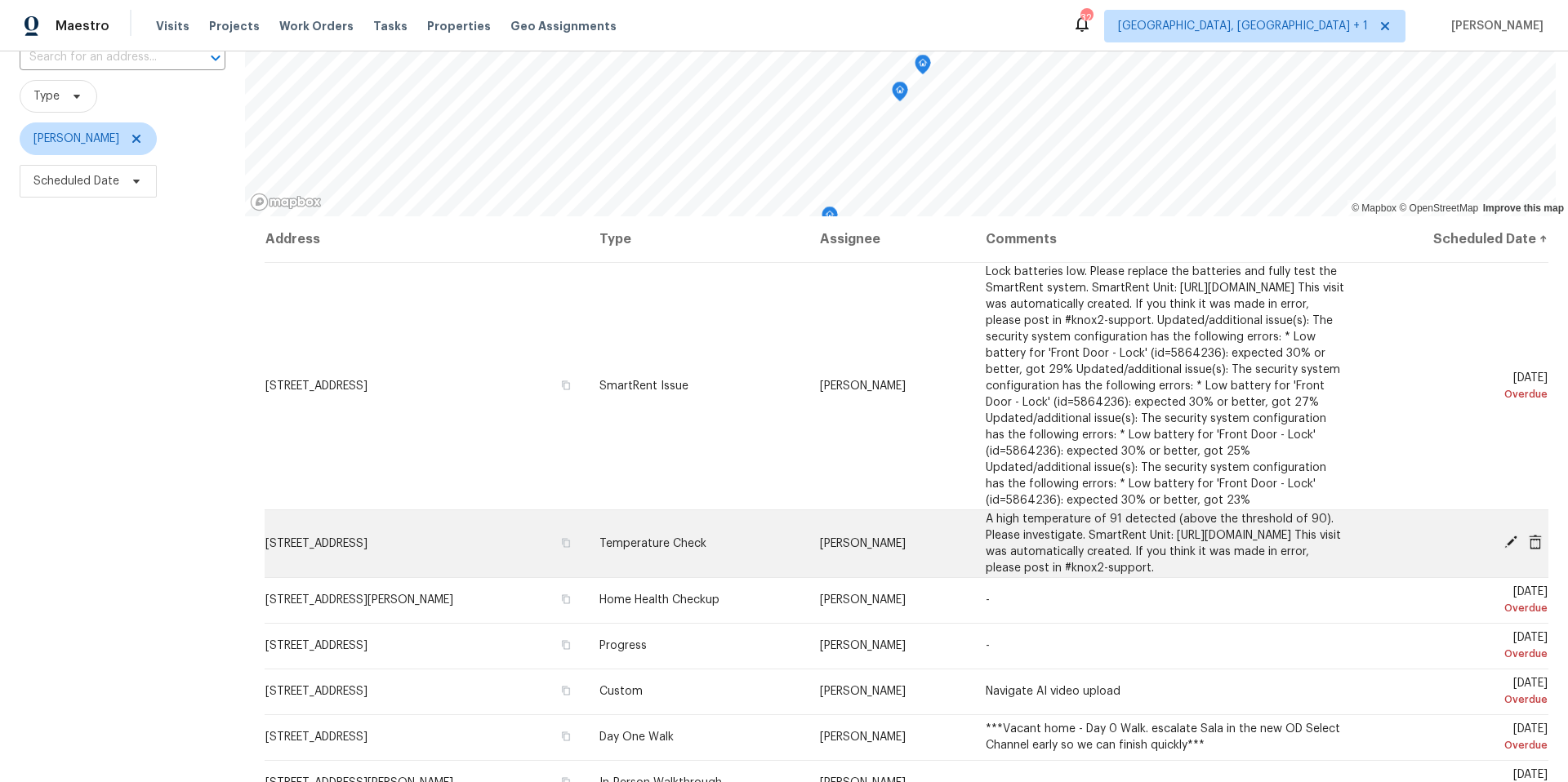
click at [324, 557] on td "727 Blue Oak Cir, Cedar Park, TX 78613" at bounding box center [425, 543] width 321 height 68
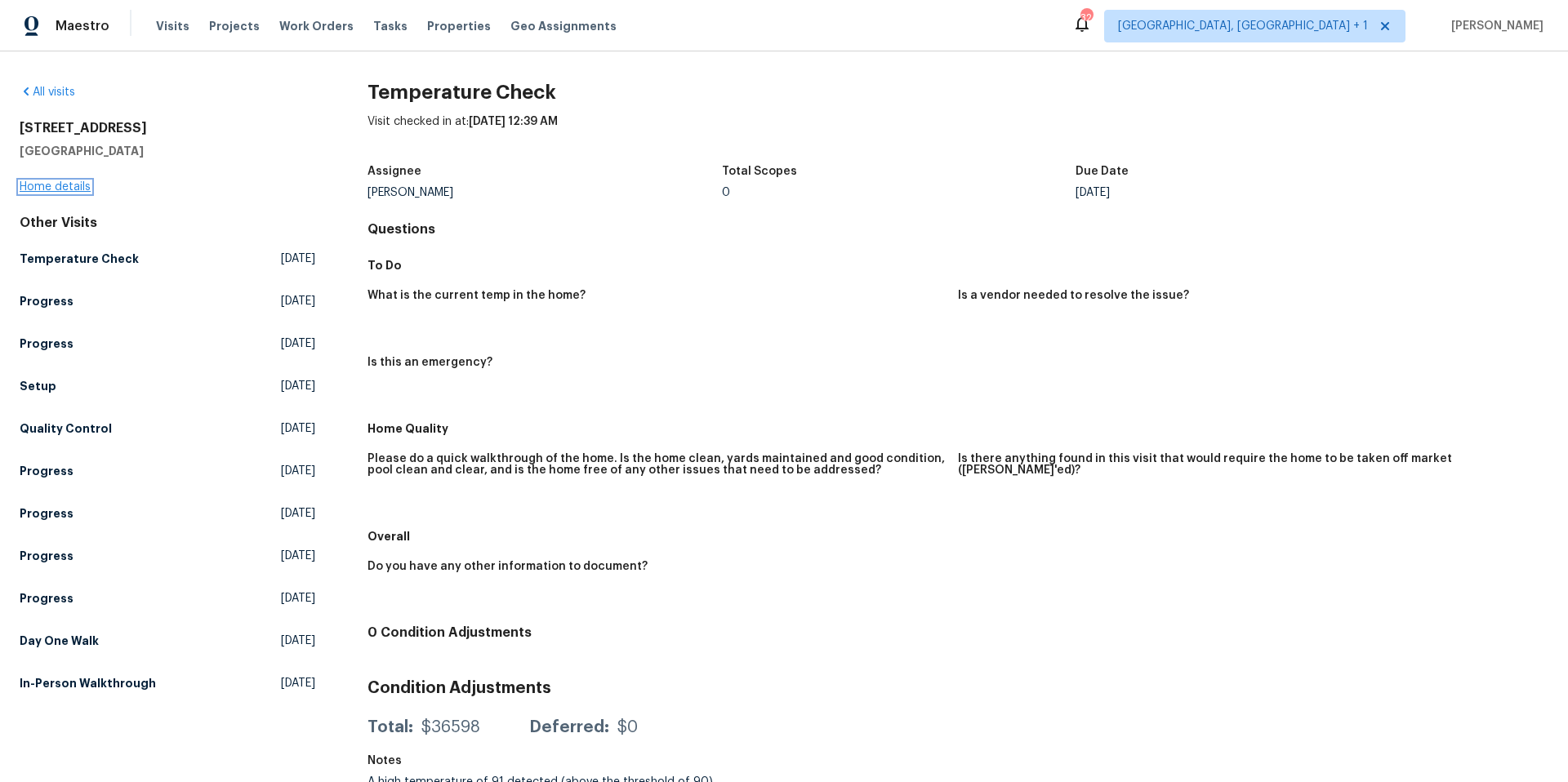
click at [57, 190] on link "Home details" at bounding box center [55, 187] width 71 height 11
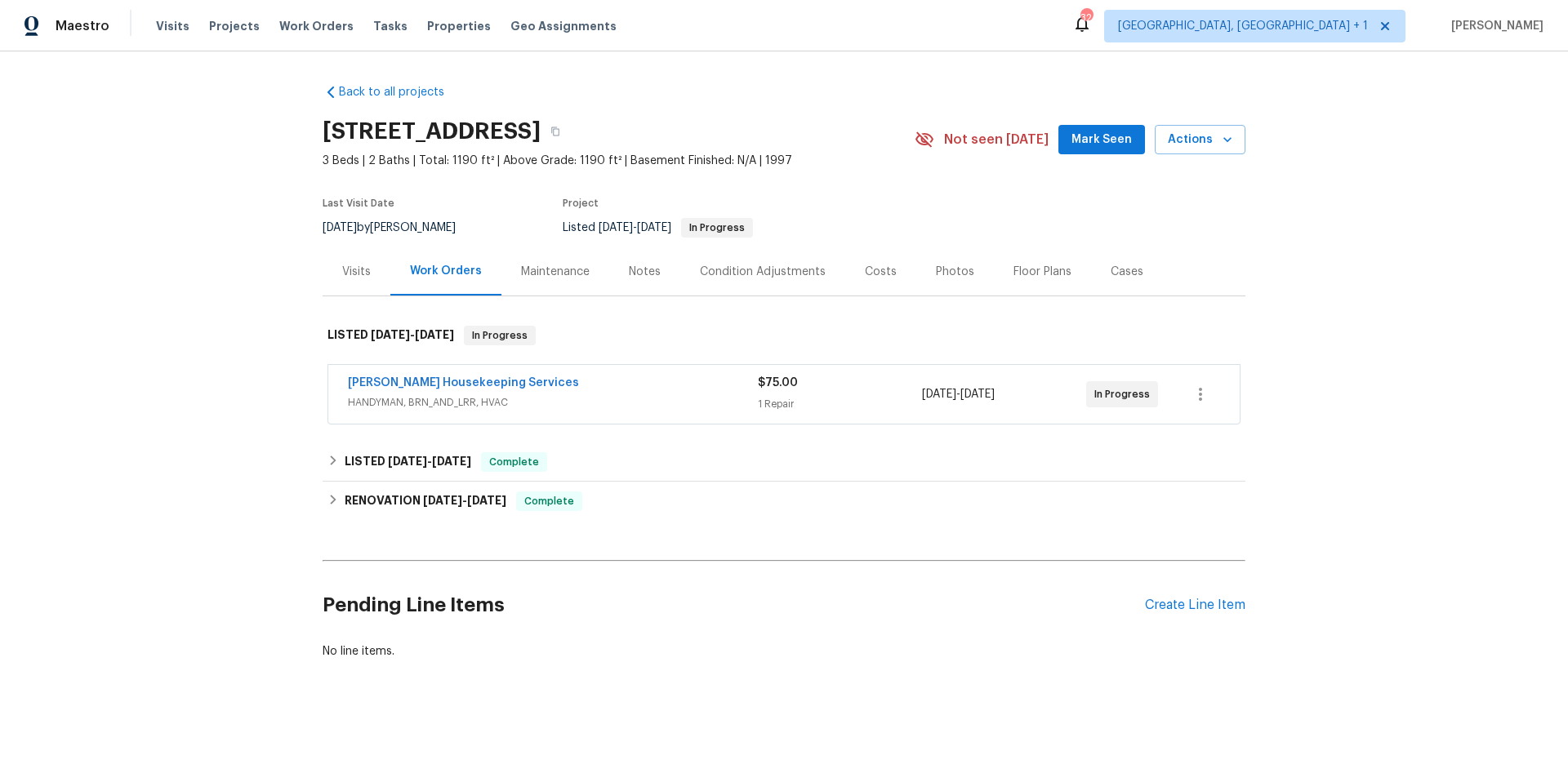
click at [589, 389] on div "Arelis Housekeeping Services" at bounding box center [552, 384] width 410 height 20
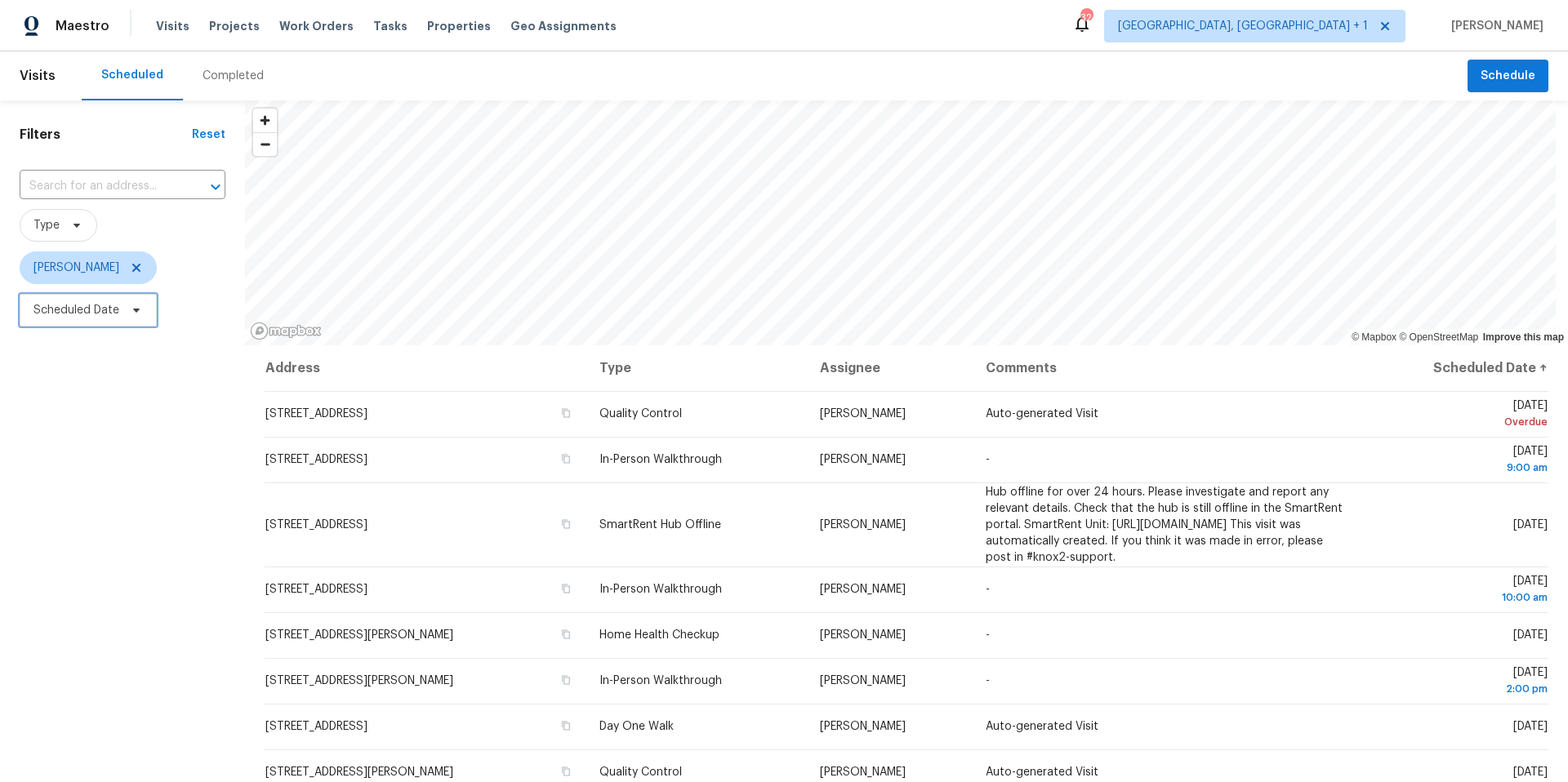
click at [139, 303] on icon at bounding box center [137, 310] width 13 height 13
click at [139, 268] on icon at bounding box center [137, 267] width 8 height 8
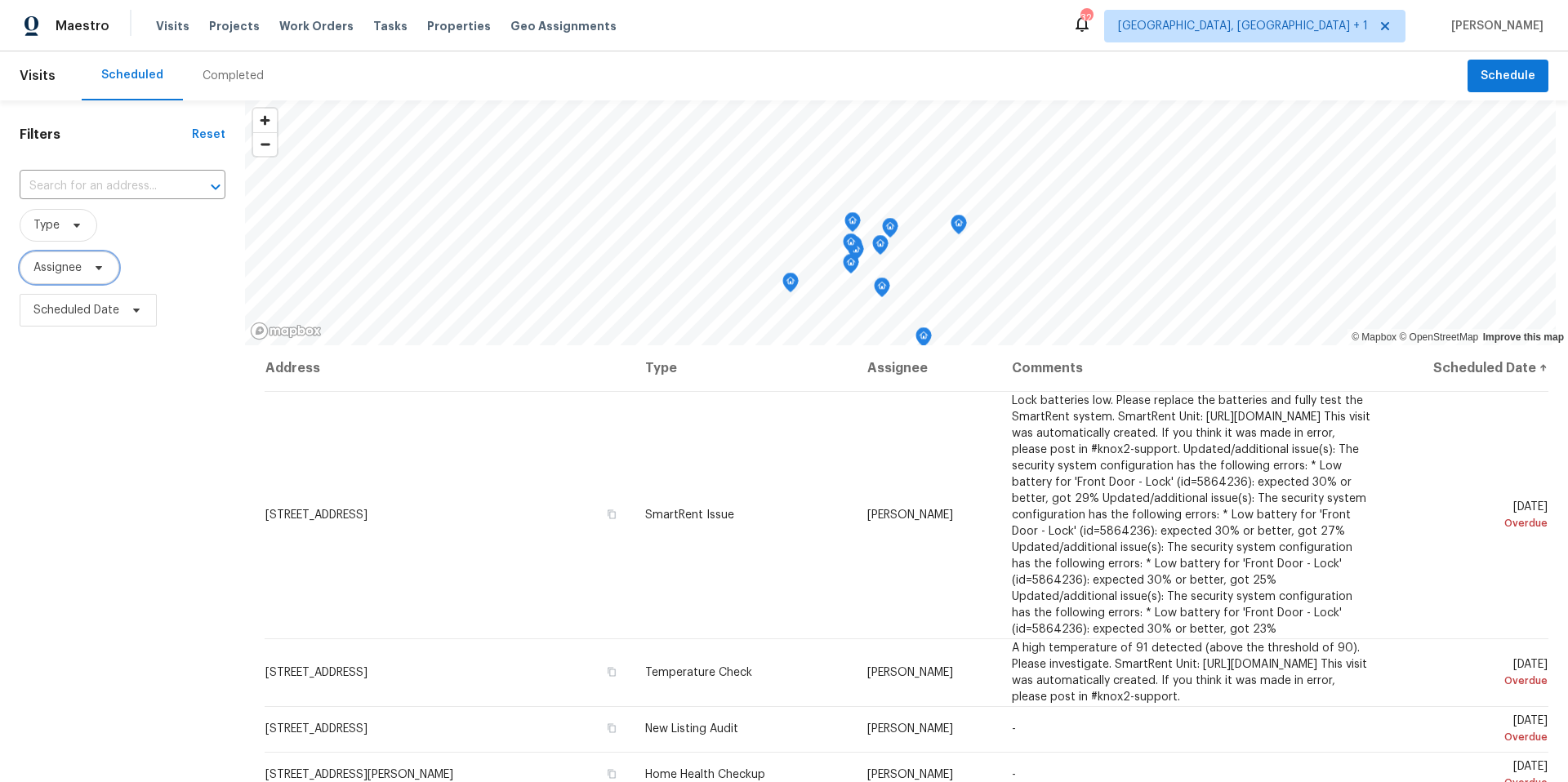
click at [106, 272] on span "Assignee" at bounding box center [70, 267] width 100 height 33
type input "[PERSON_NAME]"
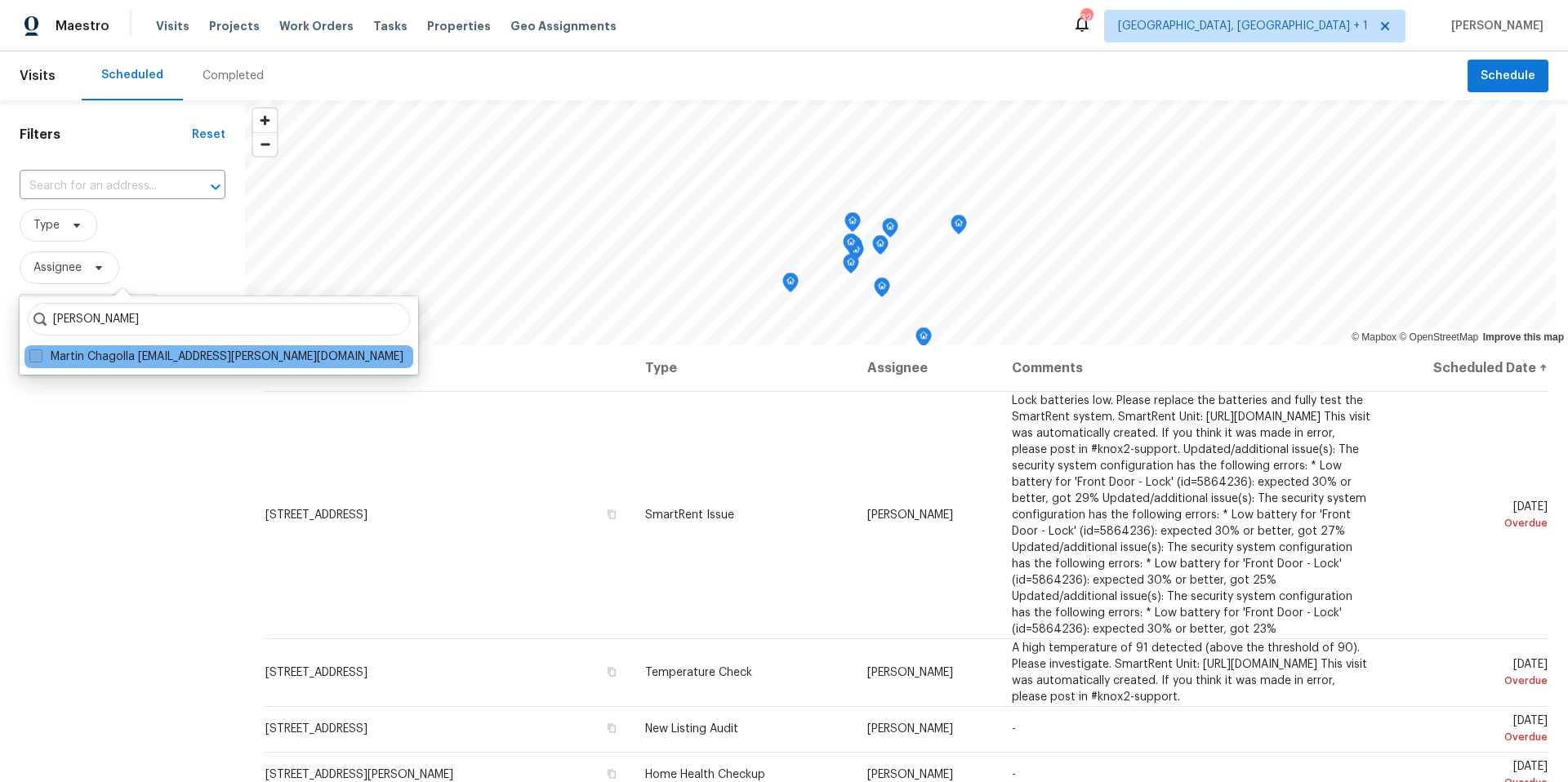
click at [77, 360] on label "Martin Chagolla [EMAIL_ADDRESS][PERSON_NAME][DOMAIN_NAME]" at bounding box center [216, 357] width 374 height 16
click at [40, 359] on input "Martin Chagolla [EMAIL_ADDRESS][PERSON_NAME][DOMAIN_NAME]" at bounding box center [34, 353] width 11 height 11
checkbox input "true"
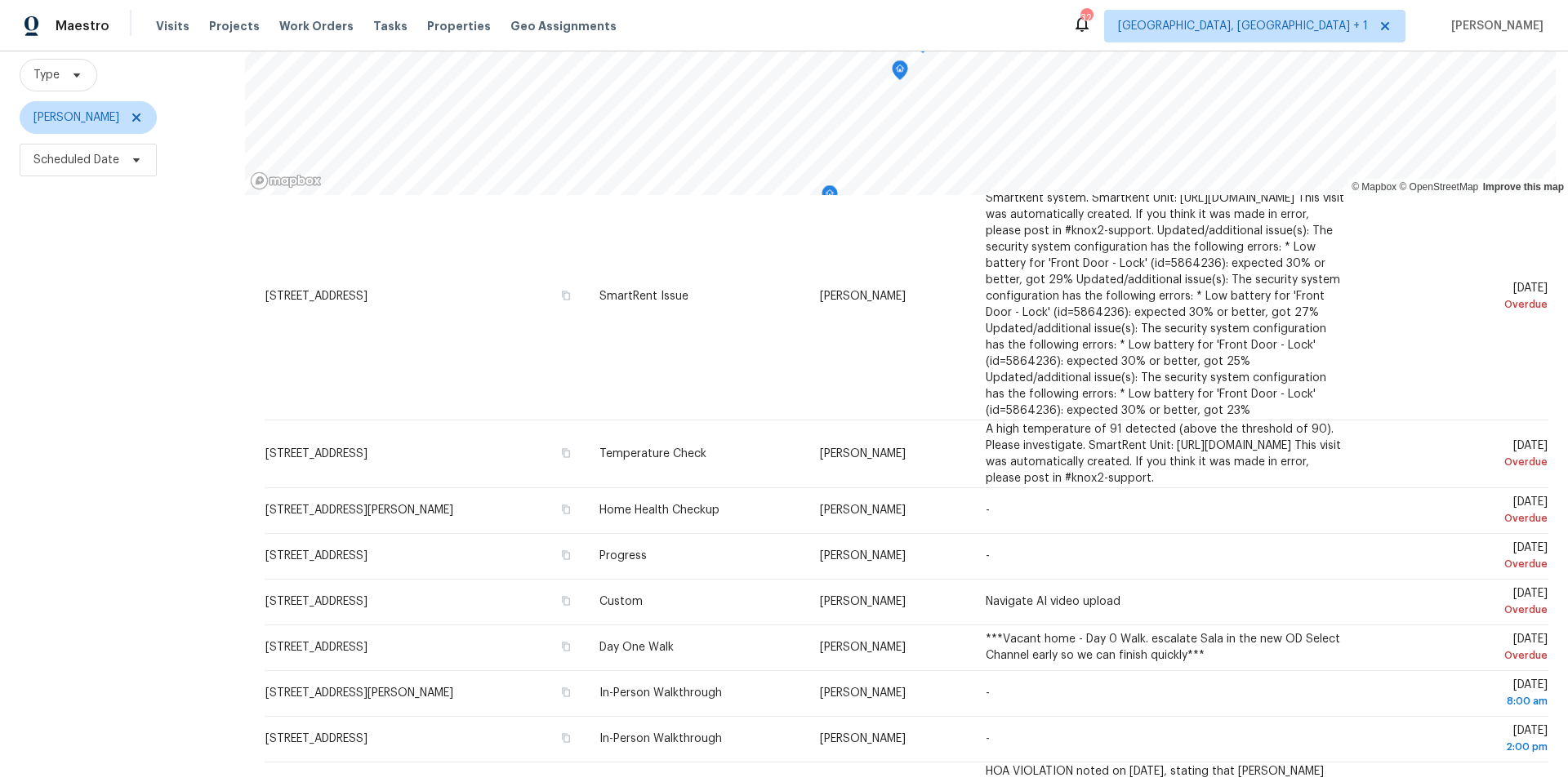
scroll to position [164, 0]
